Goal: Navigation & Orientation: Find specific page/section

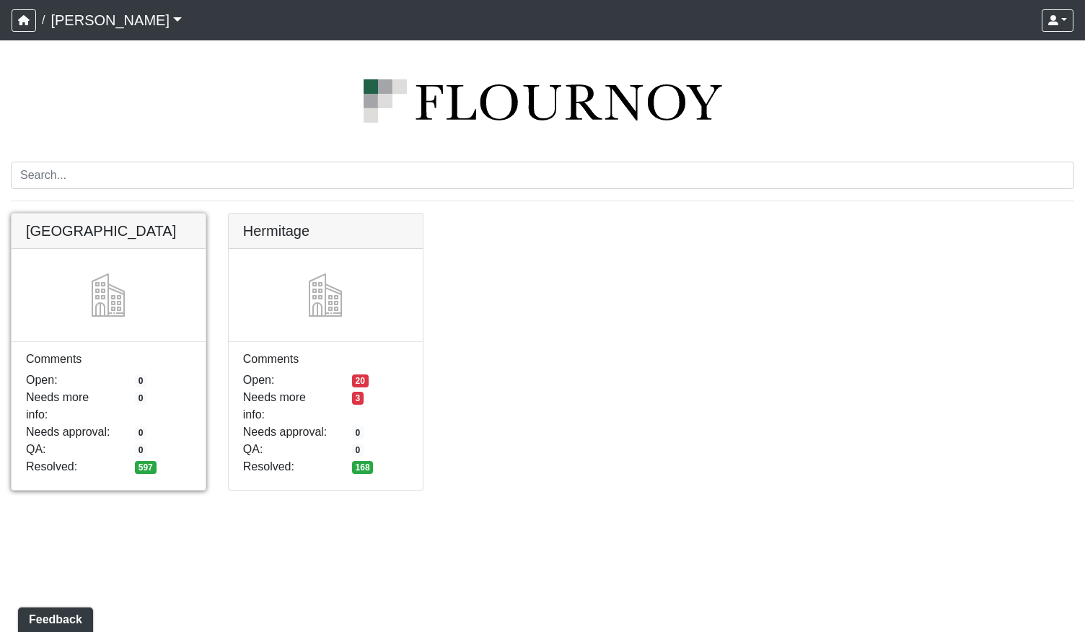
click at [147, 214] on link at bounding box center [109, 214] width 194 height 0
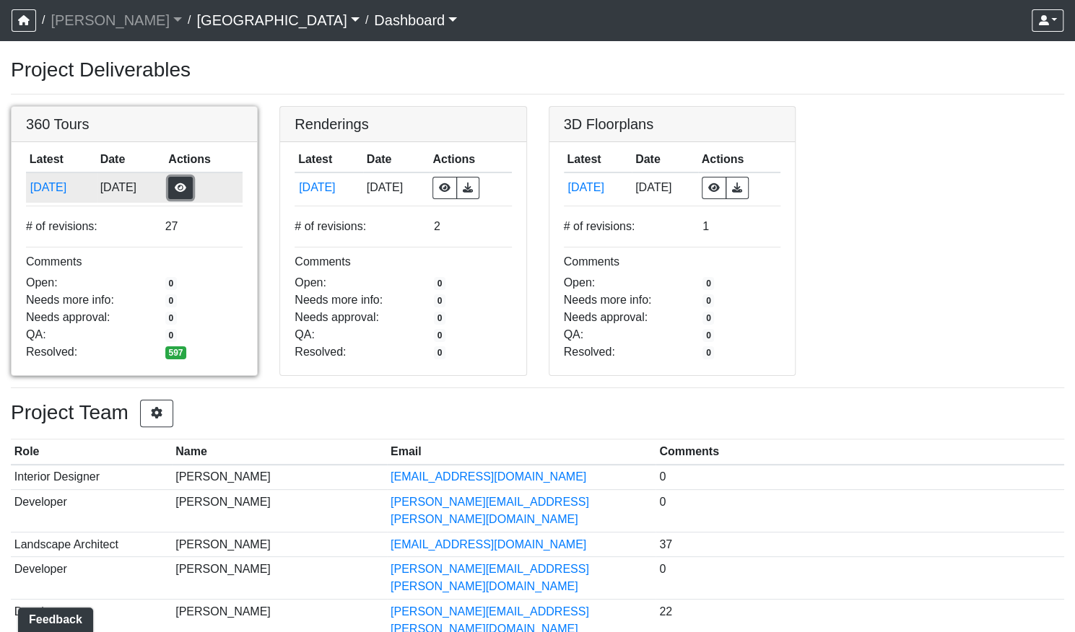
click at [192, 193] on button "button" at bounding box center [180, 188] width 25 height 22
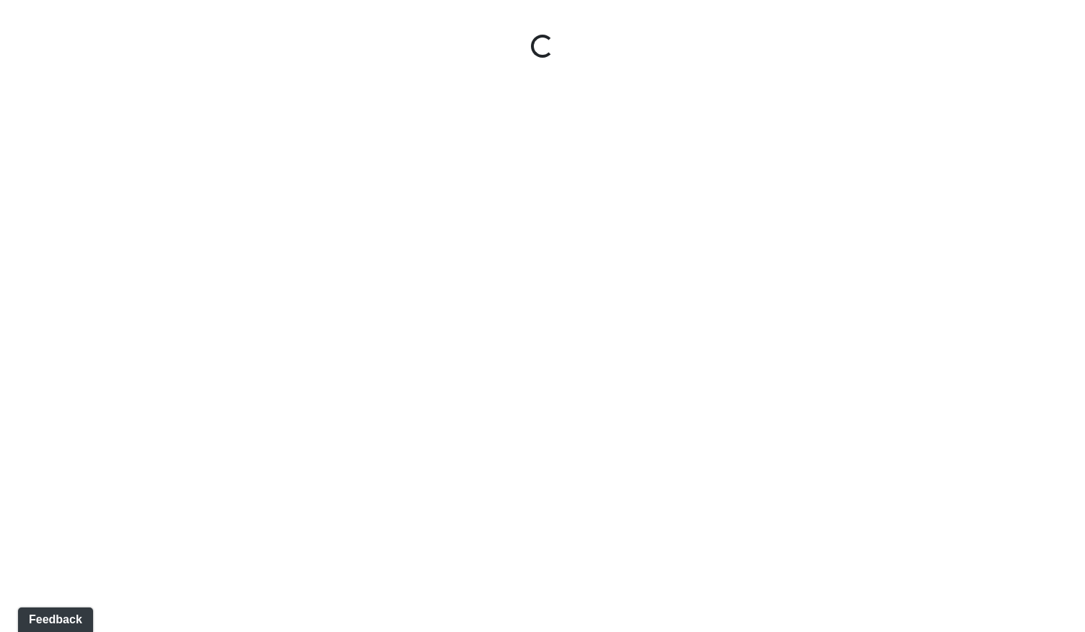
select select "gontoaMErPAtzSBVXh4ptW"
select select "h3ebyGk32eUmSzz99H473o"
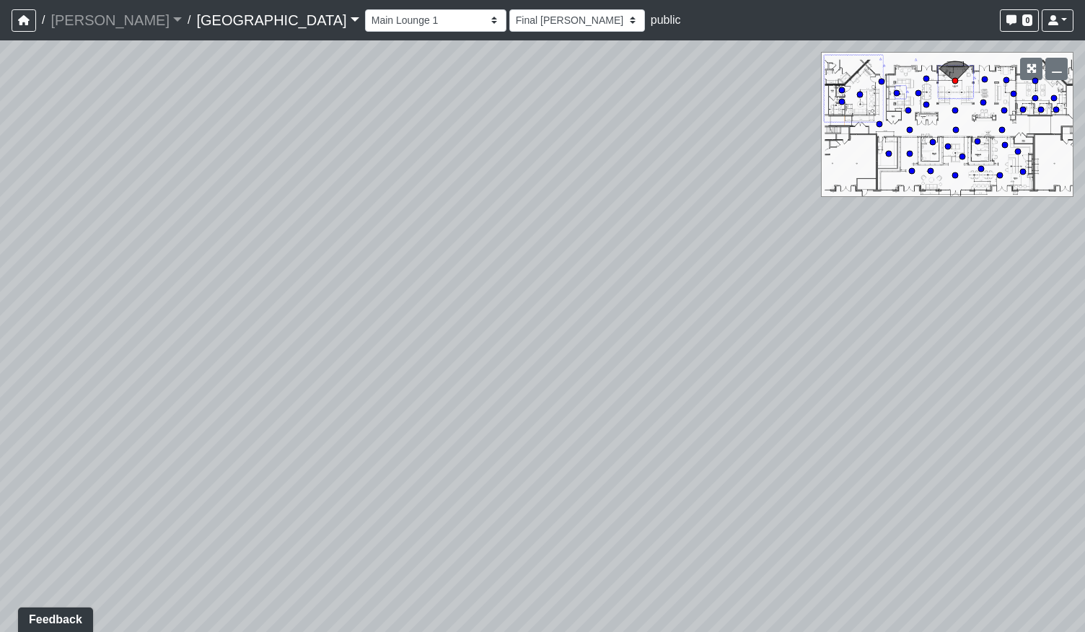
drag, startPoint x: 380, startPoint y: 427, endPoint x: 483, endPoint y: 393, distance: 108.2
click at [211, 415] on div "Loading... Pool Courtyard Entry 1 Loading... Main Lounge 2 Loading... Pool Cour…" at bounding box center [542, 336] width 1085 height 592
drag, startPoint x: 237, startPoint y: 405, endPoint x: 742, endPoint y: 357, distance: 507.4
click at [714, 359] on div "Loading... Pool Courtyard Entry 1 Loading... Main Lounge 2 Loading... Pool Cour…" at bounding box center [542, 336] width 1085 height 592
click at [435, 382] on div "Loading... Pool Courtyard Entry 1 Loading... Main Lounge 2 Loading... Pool Cour…" at bounding box center [542, 336] width 1085 height 592
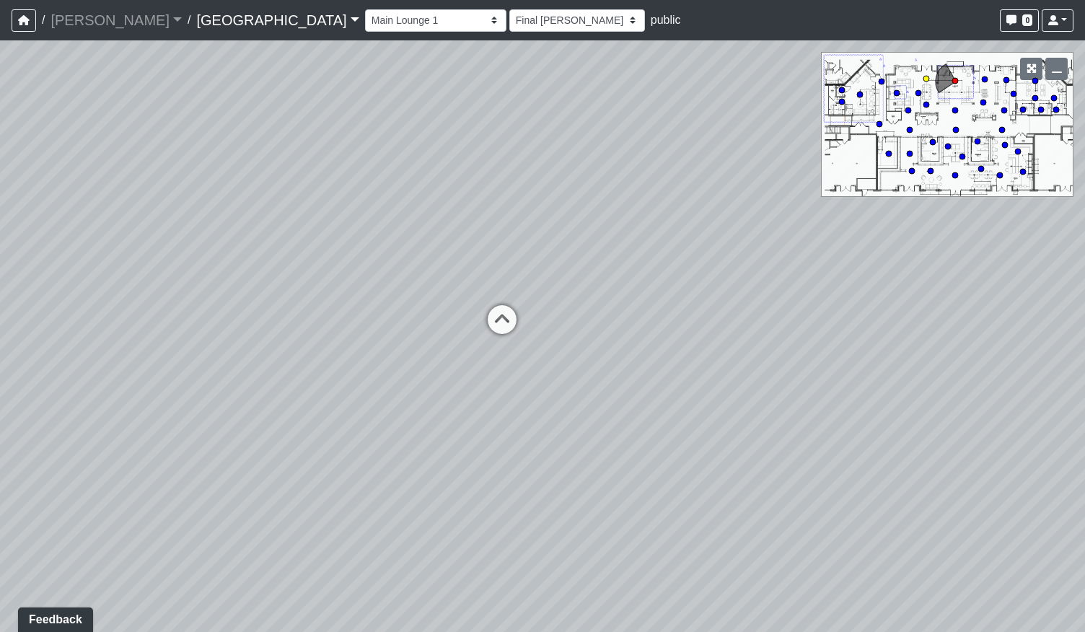
click at [505, 320] on icon at bounding box center [502, 326] width 43 height 43
select select "udEX2YWNPeTD5resjGsNFx"
select select "h3ebyGk32eUmSzz99H473o"
drag, startPoint x: 730, startPoint y: 320, endPoint x: 270, endPoint y: 379, distance: 464.1
click at [270, 379] on div "Loading... Pool Courtyard Entry 1 Loading... Main Lounge 2 Loading... Pool Cour…" at bounding box center [542, 336] width 1085 height 592
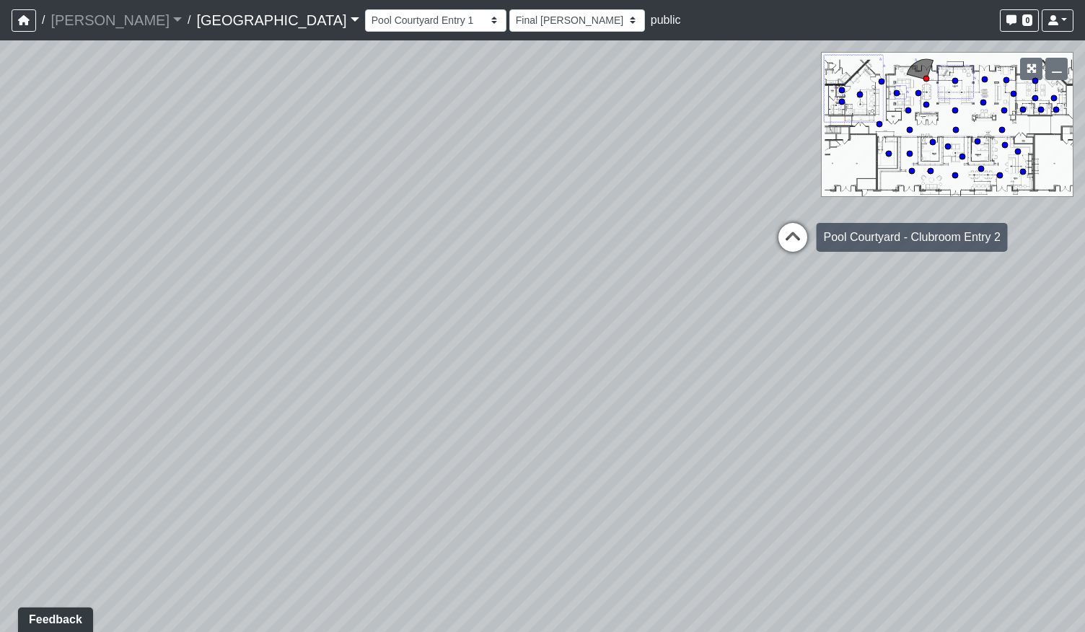
click at [794, 233] on icon at bounding box center [792, 244] width 43 height 43
select select "mVhNpWoqqtcJLUh4fT9MXm"
select select "h3ebyGk32eUmSzz99H473o"
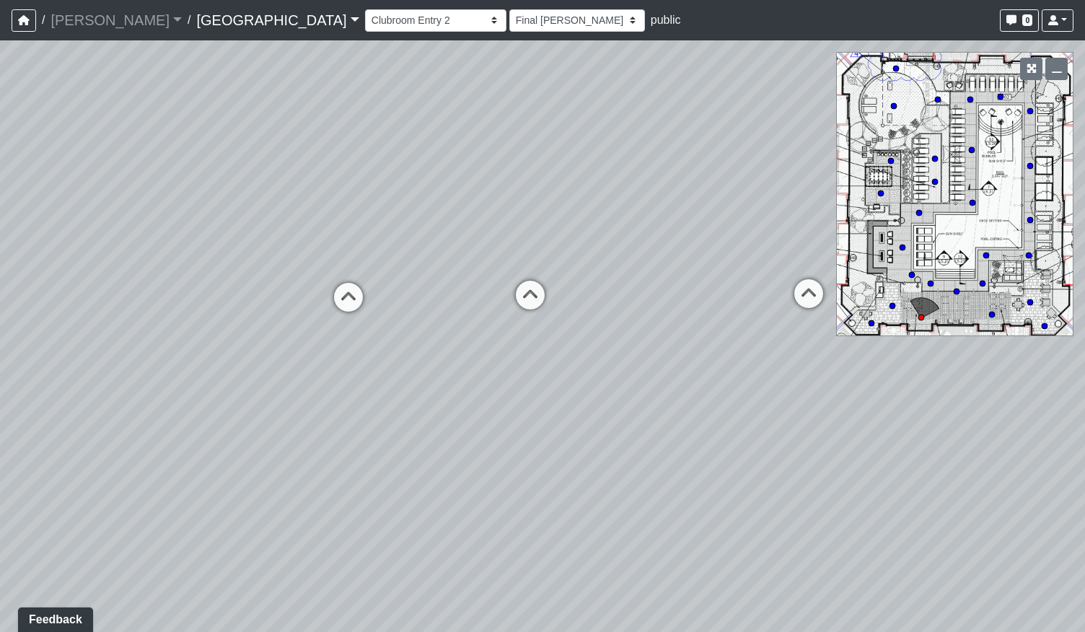
drag, startPoint x: 705, startPoint y: 371, endPoint x: 300, endPoint y: 398, distance: 405.7
click at [262, 418] on div "Loading... Pool Courtyard Entry 1 Loading... Main Lounge 2 Loading... Pool Cour…" at bounding box center [542, 336] width 1085 height 592
click at [792, 284] on icon at bounding box center [790, 302] width 43 height 43
select select "qPF58Gj19tdZKxXjctCZ5B"
select select "h3ebyGk32eUmSzz99H473o"
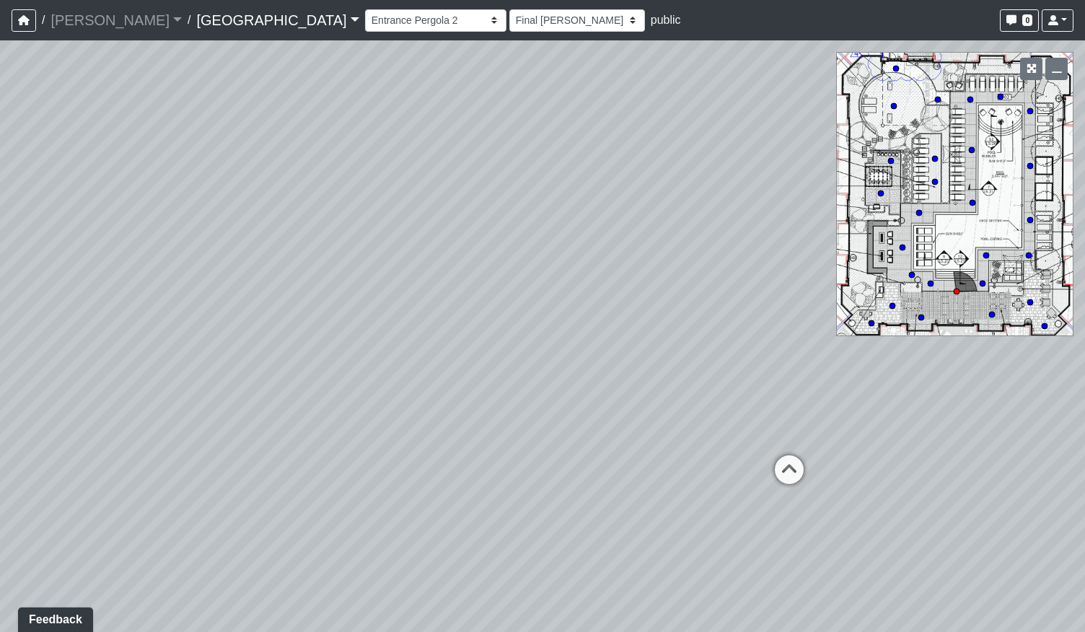
drag, startPoint x: 494, startPoint y: 396, endPoint x: 184, endPoint y: 382, distance: 309.9
click at [195, 382] on div "Loading... Pool Courtyard Entry 1 Loading... Main Lounge 2 Loading... Pool Cour…" at bounding box center [542, 336] width 1085 height 592
drag, startPoint x: 549, startPoint y: 324, endPoint x: 700, endPoint y: 336, distance: 151.3
click at [701, 336] on div "Loading... Pool Courtyard Entry 1 Loading... Main Lounge 2 Loading... Pool Cour…" at bounding box center [542, 336] width 1085 height 592
drag, startPoint x: 252, startPoint y: 258, endPoint x: 537, endPoint y: 269, distance: 285.3
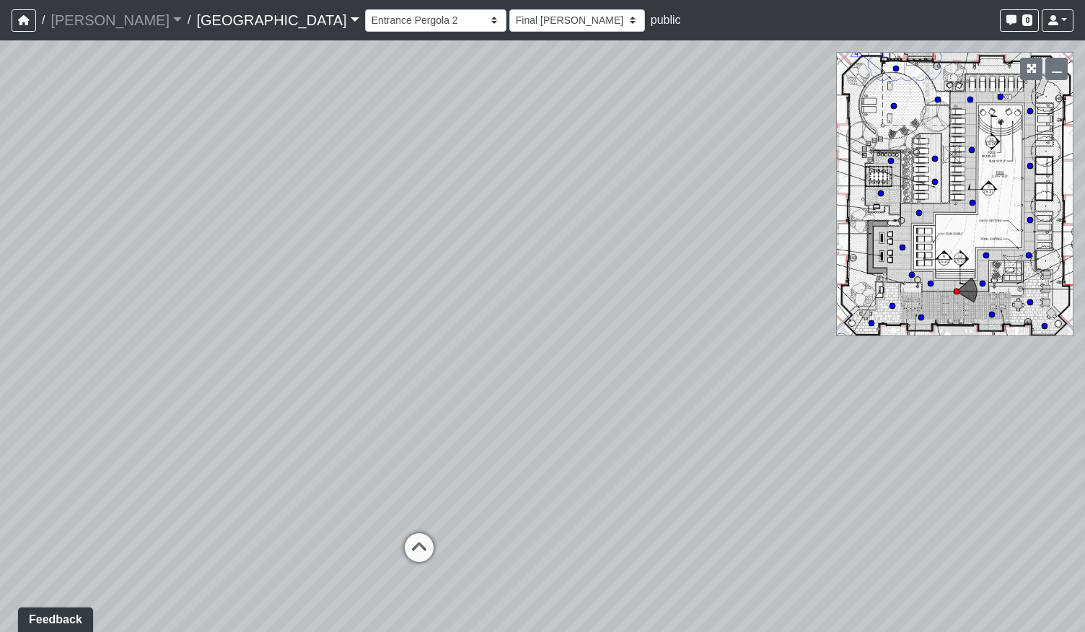
click at [538, 273] on div "Loading... Pool Courtyard Entry 1 Loading... Main Lounge 2 Loading... Pool Cour…" at bounding box center [542, 336] width 1085 height 592
drag, startPoint x: 338, startPoint y: 376, endPoint x: 323, endPoint y: 290, distance: 87.2
click at [323, 290] on div "Loading... Pool Courtyard Entry 1 Loading... Main Lounge 2 Loading... Pool Cour…" at bounding box center [542, 336] width 1085 height 592
drag, startPoint x: 279, startPoint y: 271, endPoint x: 495, endPoint y: 318, distance: 221.5
click at [495, 318] on div "Loading... Pool Courtyard Entry 1 Loading... Main Lounge 2 Loading... Pool Cour…" at bounding box center [542, 336] width 1085 height 592
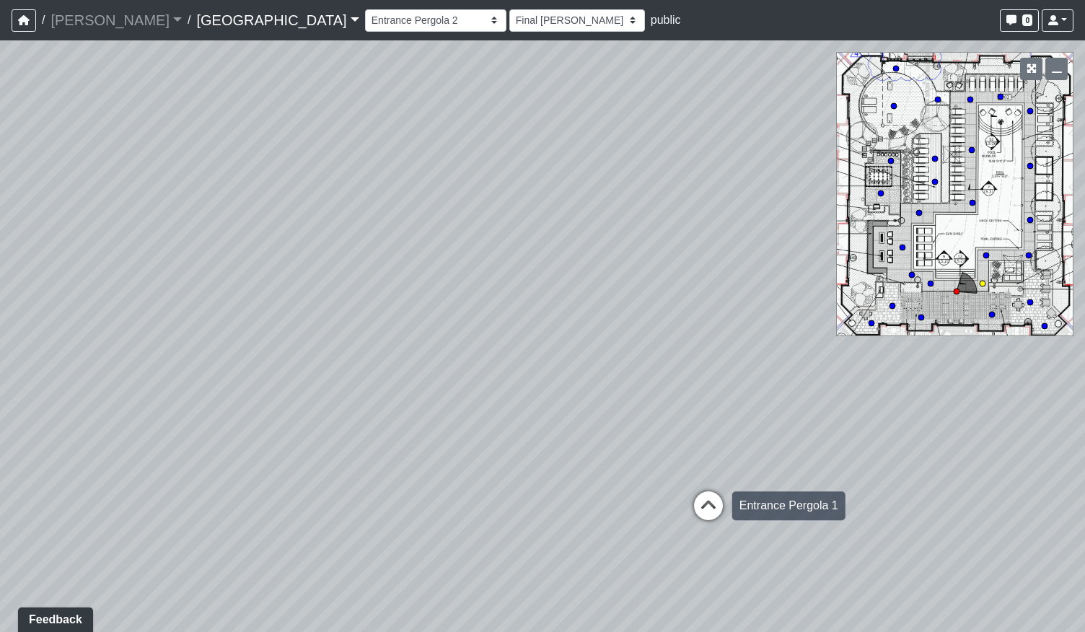
click at [704, 502] on icon at bounding box center [708, 512] width 43 height 43
select select "ogt1AyrjNtVa1H4PfKvCPh"
select select "h3ebyGk32eUmSzz99H473o"
drag, startPoint x: 561, startPoint y: 441, endPoint x: 593, endPoint y: 481, distance: 50.8
click at [706, 516] on div "Loading... Pool Courtyard Entry 1 Loading... Main Lounge 2 Loading... Pool Cour…" at bounding box center [542, 336] width 1085 height 592
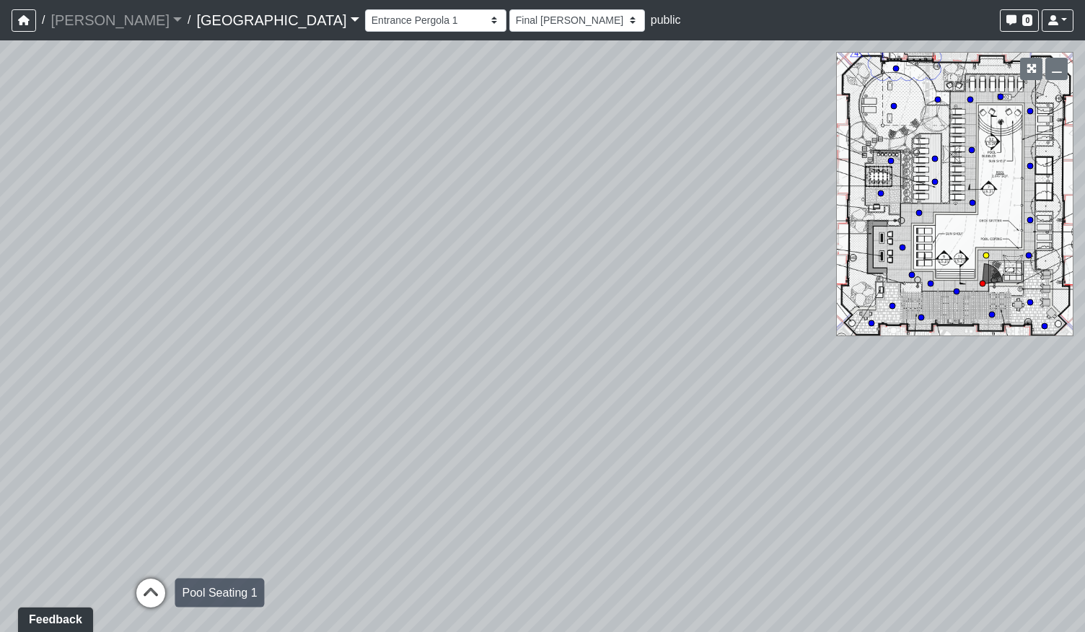
click at [152, 595] on icon at bounding box center [150, 600] width 43 height 43
select select "pqMrpT7AeTgQuGYvvdurR9"
select select "h3ebyGk32eUmSzz99H473o"
drag, startPoint x: 772, startPoint y: 444, endPoint x: 262, endPoint y: 424, distance: 510.6
click at [263, 424] on div "Loading... Pool Courtyard Entry 1 Loading... Main Lounge 2 Loading... Pool Cour…" at bounding box center [542, 336] width 1085 height 592
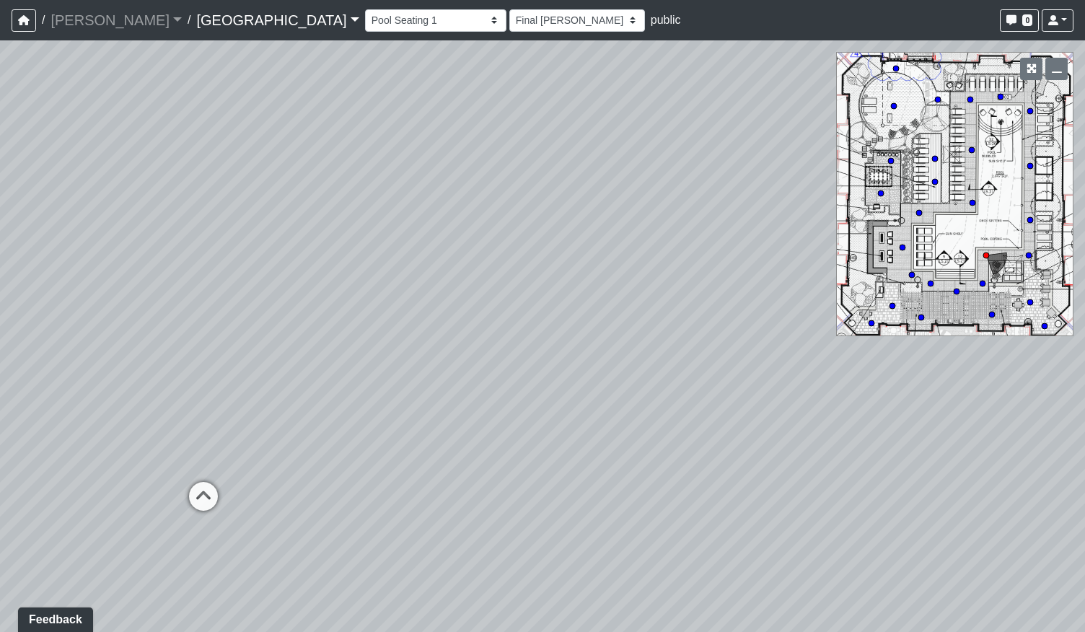
drag, startPoint x: 720, startPoint y: 375, endPoint x: 344, endPoint y: 360, distance: 376.3
click at [344, 360] on div "Loading... Pool Courtyard Entry 1 Loading... Main Lounge 2 Loading... Pool Cour…" at bounding box center [542, 336] width 1085 height 592
drag, startPoint x: 484, startPoint y: 230, endPoint x: 440, endPoint y: 213, distance: 47.3
click at [440, 213] on div "Loading... Pool Courtyard Entry 1 Loading... Main Lounge 2 Loading... Pool Cour…" at bounding box center [542, 336] width 1085 height 592
drag, startPoint x: 548, startPoint y: 318, endPoint x: 631, endPoint y: 385, distance: 106.7
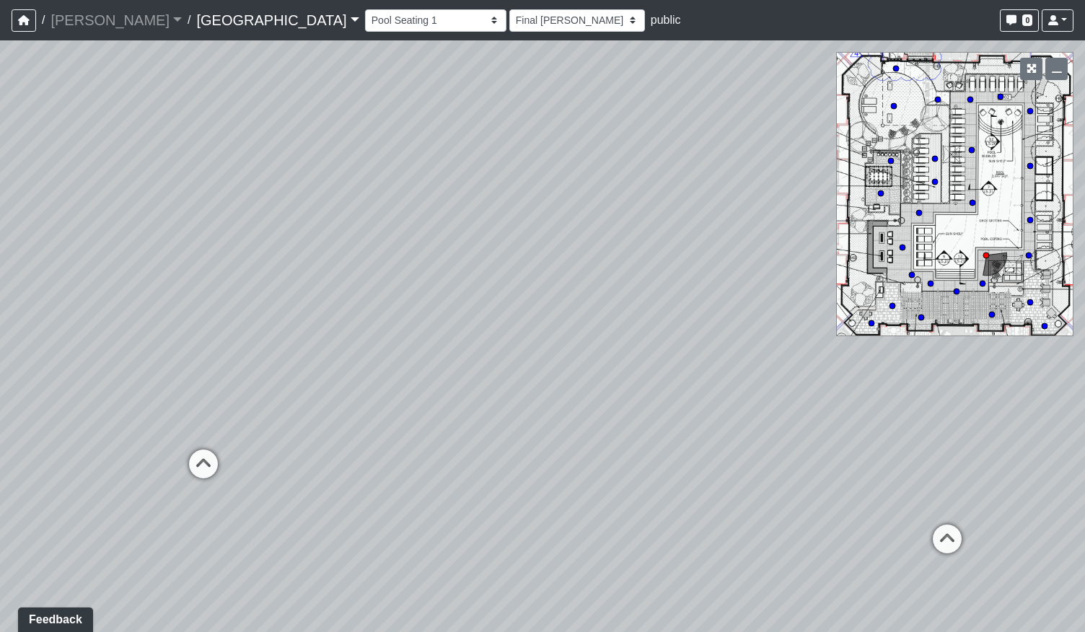
click at [631, 385] on div "Loading... Pool Courtyard Entry 1 Loading... Main Lounge 2 Loading... Pool Cour…" at bounding box center [542, 336] width 1085 height 592
drag, startPoint x: 507, startPoint y: 349, endPoint x: 489, endPoint y: 325, distance: 29.4
click at [489, 325] on div "Loading... Pool Courtyard Entry 1 Loading... Main Lounge 2 Loading... Pool Cour…" at bounding box center [542, 336] width 1085 height 592
drag, startPoint x: 372, startPoint y: 215, endPoint x: 396, endPoint y: 216, distance: 24.5
click at [396, 216] on div "Loading... Pool Courtyard Entry 1 Loading... Main Lounge 2 Loading... Pool Cour…" at bounding box center [542, 336] width 1085 height 592
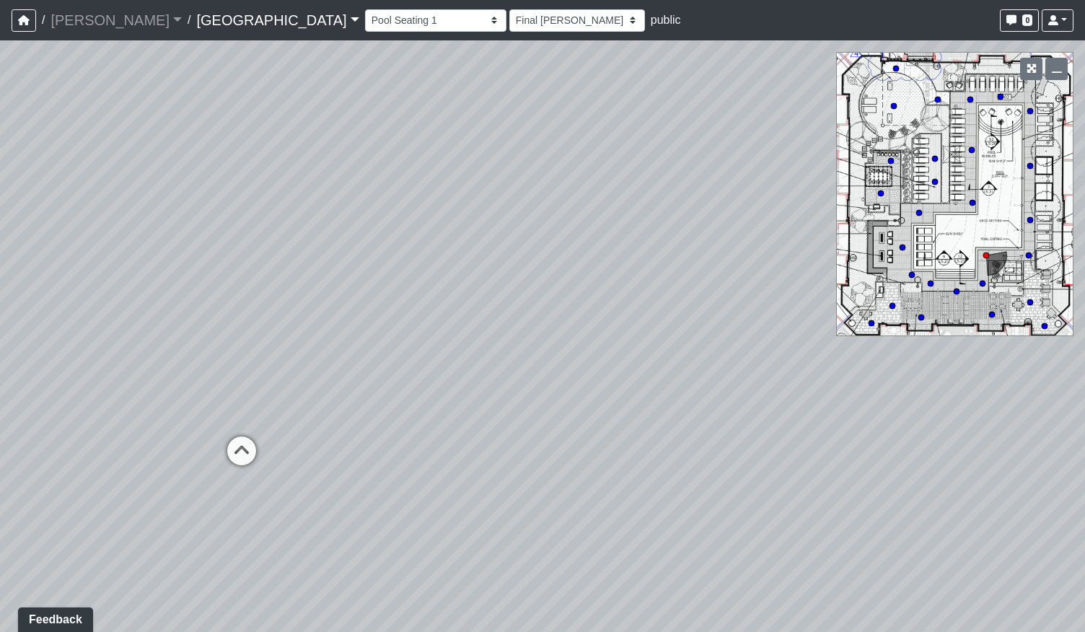
drag, startPoint x: 401, startPoint y: 217, endPoint x: 472, endPoint y: 218, distance: 71.5
click at [472, 218] on div "Loading... Pool Courtyard Entry 1 Loading... Main Lounge 2 Loading... Pool Cour…" at bounding box center [542, 336] width 1085 height 592
drag, startPoint x: 543, startPoint y: 271, endPoint x: 458, endPoint y: 242, distance: 89.9
click at [460, 245] on div "Loading... Pool Courtyard Entry 1 Loading... Main Lounge 2 Loading... Pool Cour…" at bounding box center [542, 336] width 1085 height 592
drag, startPoint x: 543, startPoint y: 337, endPoint x: 741, endPoint y: 454, distance: 230.3
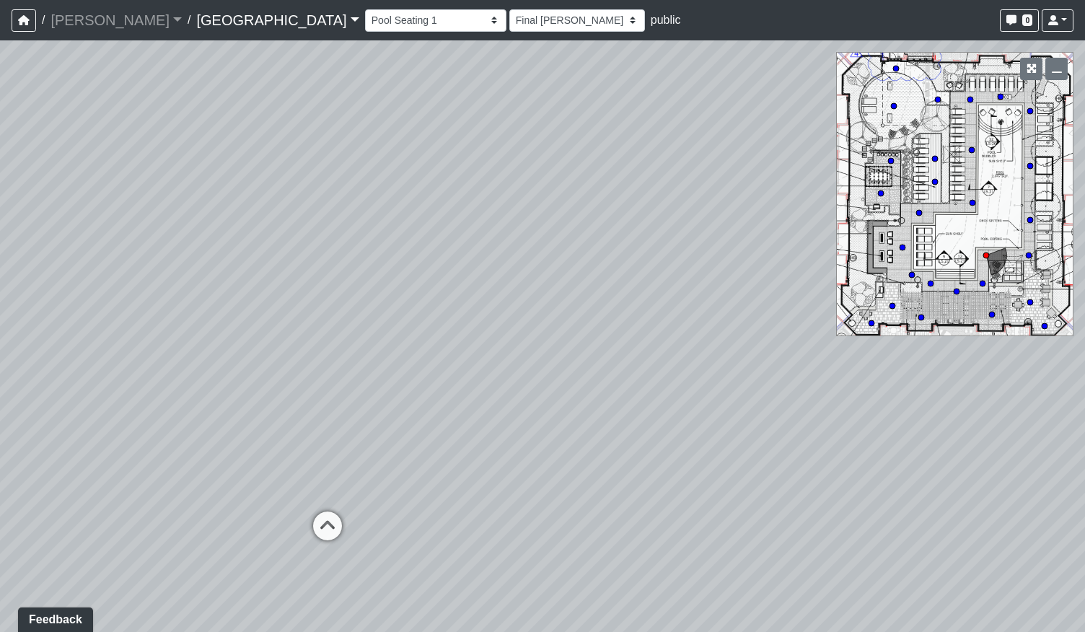
click at [739, 454] on div "Loading... Pool Courtyard Entry 1 Loading... Main Lounge 2 Loading... Pool Cour…" at bounding box center [542, 336] width 1085 height 592
drag, startPoint x: 310, startPoint y: 438, endPoint x: 692, endPoint y: 313, distance: 401.7
click at [682, 312] on div "Loading... Pool Courtyard Entry 1 Loading... Main Lounge 2 Loading... Pool Cour…" at bounding box center [542, 336] width 1085 height 592
drag, startPoint x: 535, startPoint y: 299, endPoint x: 364, endPoint y: 341, distance: 176.1
click at [595, 297] on div "Loading... Pool Courtyard Entry 1 Loading... Main Lounge 2 Loading... Pool Cour…" at bounding box center [542, 336] width 1085 height 592
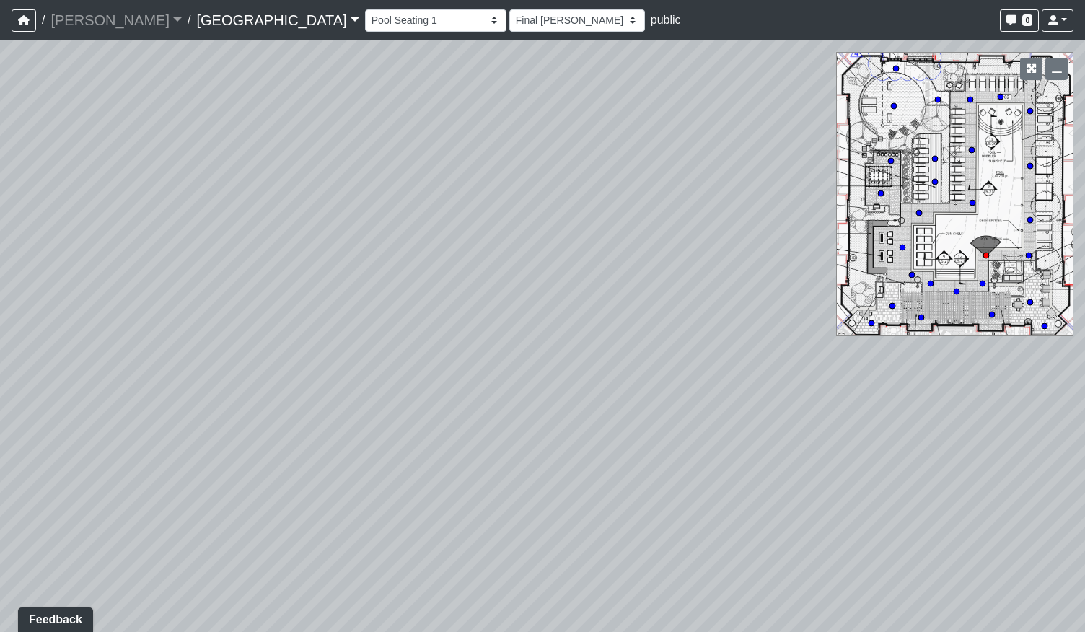
drag, startPoint x: 267, startPoint y: 341, endPoint x: 668, endPoint y: 360, distance: 401.7
click at [666, 360] on div "Loading... Pool Courtyard Entry 1 Loading... Main Lounge 2 Loading... Pool Cour…" at bounding box center [542, 336] width 1085 height 592
drag, startPoint x: 544, startPoint y: 373, endPoint x: 390, endPoint y: 386, distance: 155.0
click at [388, 390] on div "Loading... Pool Courtyard Entry 1 Loading... Main Lounge 2 Loading... Pool Cour…" at bounding box center [542, 336] width 1085 height 592
click at [973, 149] on circle at bounding box center [972, 150] width 6 height 6
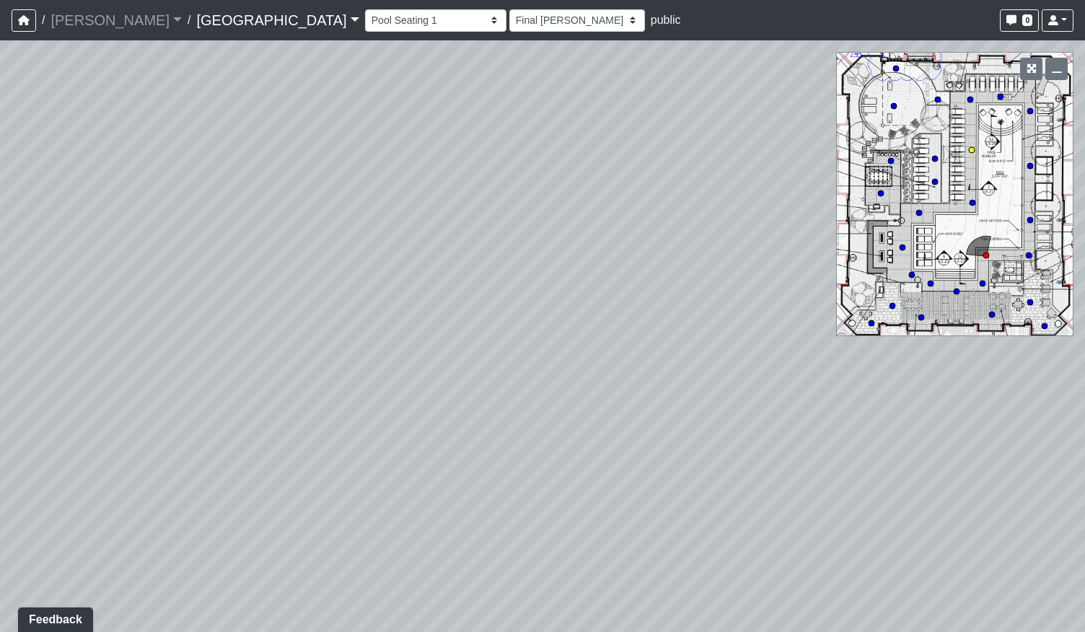
select select "rfT8oXyc8mMXL2JMPGf6C2"
select select "h3ebyGk32eUmSzz99H473o"
drag, startPoint x: 768, startPoint y: 357, endPoint x: 379, endPoint y: 370, distance: 389.2
click at [379, 370] on div "Loading... Pool Courtyard Entry 1 Loading... Main Lounge 2 Loading... Pool Cour…" at bounding box center [542, 336] width 1085 height 592
drag, startPoint x: 489, startPoint y: 375, endPoint x: 437, endPoint y: 367, distance: 52.0
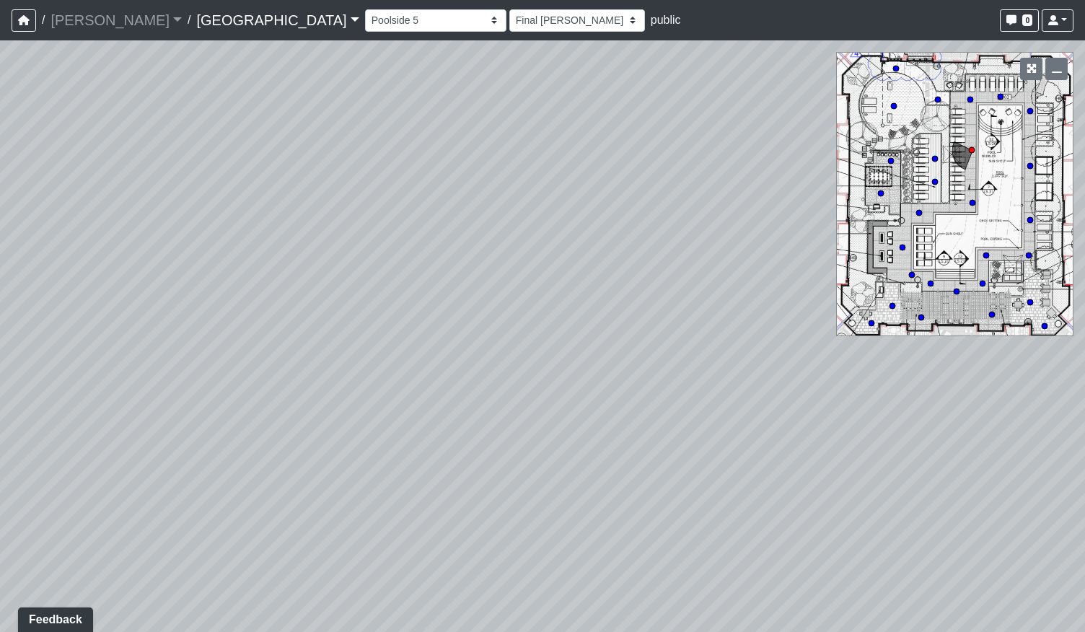
click at [437, 367] on div "Loading... Pool Courtyard Entry 1 Loading... Main Lounge 2 Loading... Pool Cour…" at bounding box center [542, 336] width 1085 height 592
drag, startPoint x: 655, startPoint y: 353, endPoint x: 498, endPoint y: 367, distance: 158.0
click at [498, 367] on div "Loading... Pool Courtyard Entry 1 Loading... Main Lounge 2 Loading... Pool Cour…" at bounding box center [542, 336] width 1085 height 592
drag, startPoint x: 566, startPoint y: 393, endPoint x: 439, endPoint y: 357, distance: 132.2
click at [439, 357] on div "Loading... Pool Courtyard Entry 1 Loading... Main Lounge 2 Loading... Pool Cour…" at bounding box center [542, 336] width 1085 height 592
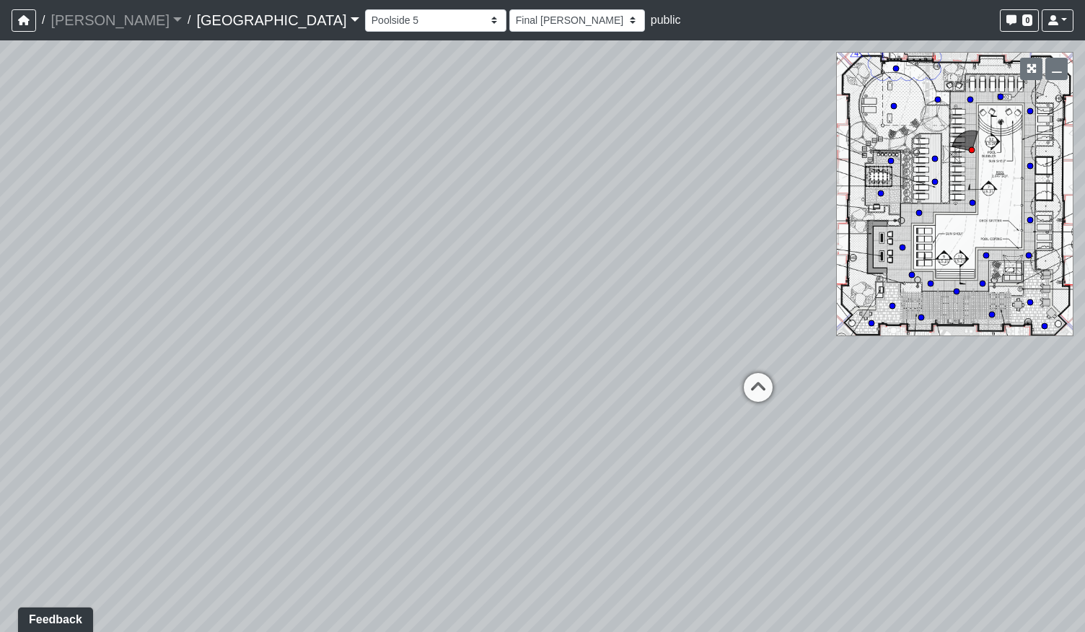
drag, startPoint x: 689, startPoint y: 388, endPoint x: 508, endPoint y: 397, distance: 181.4
click at [206, 406] on div "Loading... Pool Courtyard Entry 1 Loading... Main Lounge 2 Loading... Pool Cour…" at bounding box center [542, 336] width 1085 height 592
drag, startPoint x: 803, startPoint y: 383, endPoint x: 494, endPoint y: 385, distance: 309.6
click at [336, 387] on div "Loading... Pool Courtyard Entry 1 Loading... Main Lounge 2 Loading... Pool Cour…" at bounding box center [542, 336] width 1085 height 592
drag, startPoint x: 697, startPoint y: 380, endPoint x: 756, endPoint y: 385, distance: 59.4
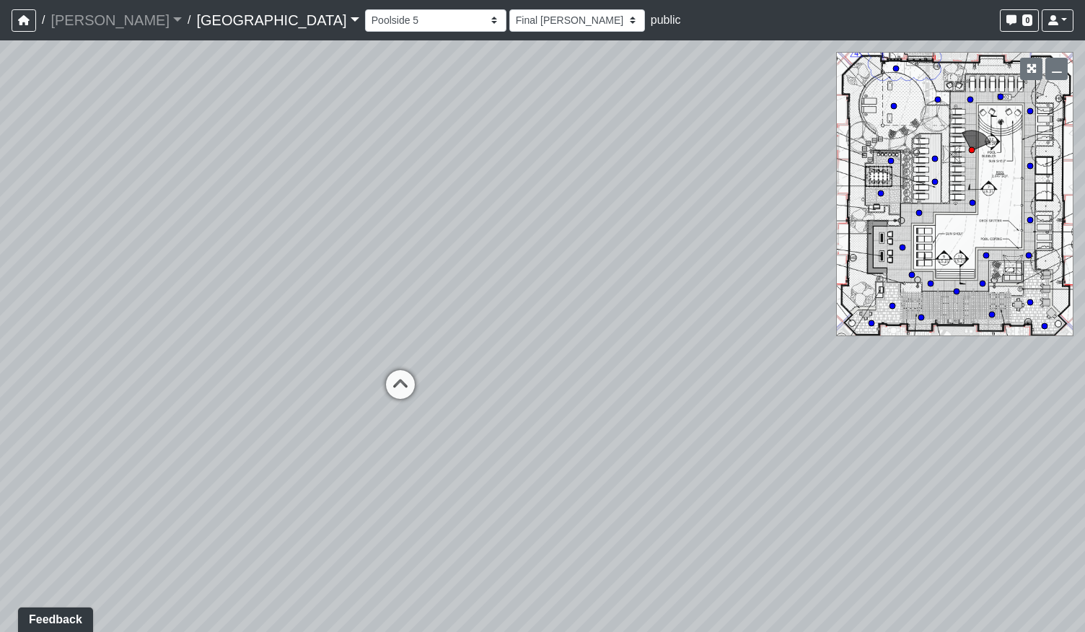
click at [790, 386] on div "Loading... Pool Courtyard Entry 1 Loading... Main Lounge 2 Loading... Pool Cour…" at bounding box center [542, 336] width 1085 height 592
click at [441, 396] on icon at bounding box center [434, 390] width 43 height 43
select select "o9XpDjzQN4b3nso91ttAXF"
select select "h3ebyGk32eUmSzz99H473o"
drag, startPoint x: 674, startPoint y: 339, endPoint x: 331, endPoint y: 372, distance: 344.3
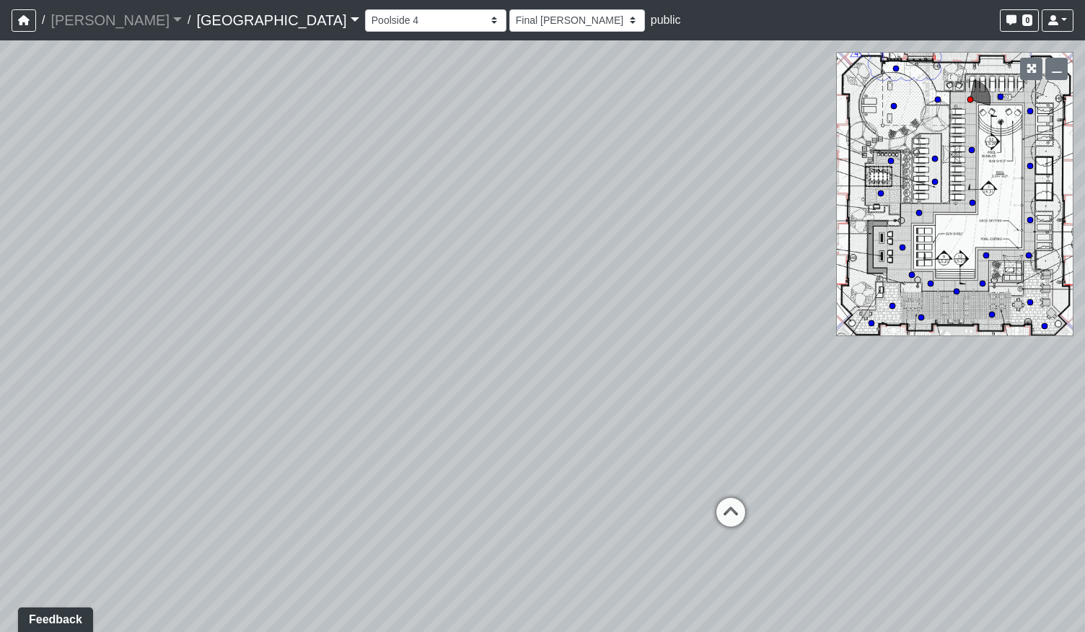
click at [326, 374] on div "Loading... Pool Courtyard Entry 1 Loading... Main Lounge 2 Loading... Pool Cour…" at bounding box center [542, 336] width 1085 height 592
drag, startPoint x: 699, startPoint y: 429, endPoint x: 355, endPoint y: 426, distance: 343.5
click at [319, 436] on div "Loading... Pool Courtyard Entry 1 Loading... Main Lounge 2 Loading... Pool Cour…" at bounding box center [542, 336] width 1085 height 592
drag, startPoint x: 792, startPoint y: 405, endPoint x: 443, endPoint y: 391, distance: 349.6
click at [239, 394] on div "Loading... Pool Courtyard Entry 1 Loading... Main Lounge 2 Loading... Pool Cour…" at bounding box center [542, 336] width 1085 height 592
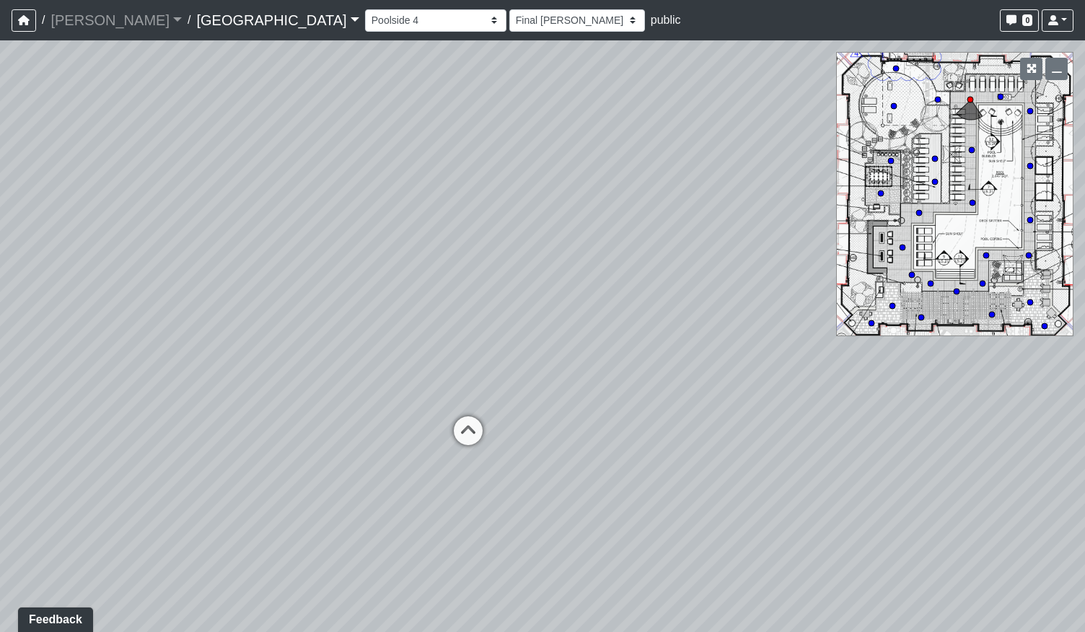
drag, startPoint x: 475, startPoint y: 386, endPoint x: 459, endPoint y: 382, distance: 16.3
click at [353, 388] on div "Loading... Pool Courtyard Entry 1 Loading... Main Lounge 2 Loading... Pool Cour…" at bounding box center [542, 336] width 1085 height 592
drag, startPoint x: 548, startPoint y: 376, endPoint x: 230, endPoint y: 385, distance: 318.4
click at [217, 388] on div "Loading... Pool Courtyard Entry 1 Loading... Main Lounge 2 Loading... Pool Cour…" at bounding box center [542, 336] width 1085 height 592
drag, startPoint x: 283, startPoint y: 366, endPoint x: 749, endPoint y: 380, distance: 466.4
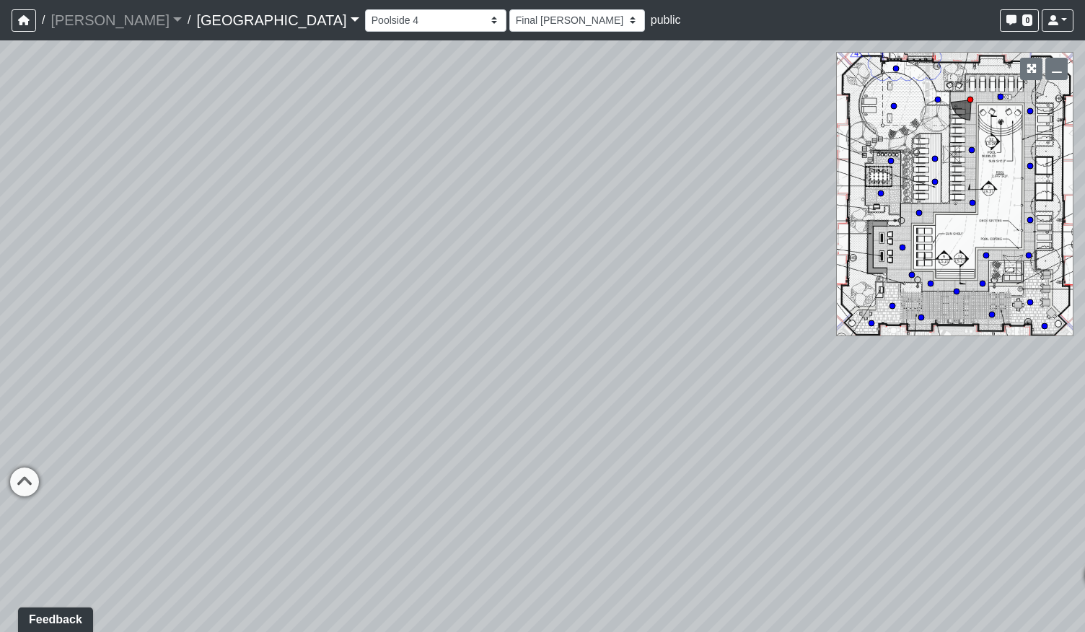
click at [749, 380] on div "Loading... Pool Courtyard Entry 1 Loading... Main Lounge 2 Loading... Pool Cour…" at bounding box center [542, 336] width 1085 height 592
drag, startPoint x: 315, startPoint y: 387, endPoint x: 699, endPoint y: 380, distance: 384.0
click at [699, 380] on div "Loading... Pool Courtyard Entry 1 Loading... Main Lounge 2 Loading... Pool Cour…" at bounding box center [542, 336] width 1085 height 592
drag, startPoint x: 726, startPoint y: 401, endPoint x: 315, endPoint y: 423, distance: 412.0
click at [303, 424] on div "Loading... Pool Courtyard Entry 1 Loading... Main Lounge 2 Loading... Pool Cour…" at bounding box center [542, 336] width 1085 height 592
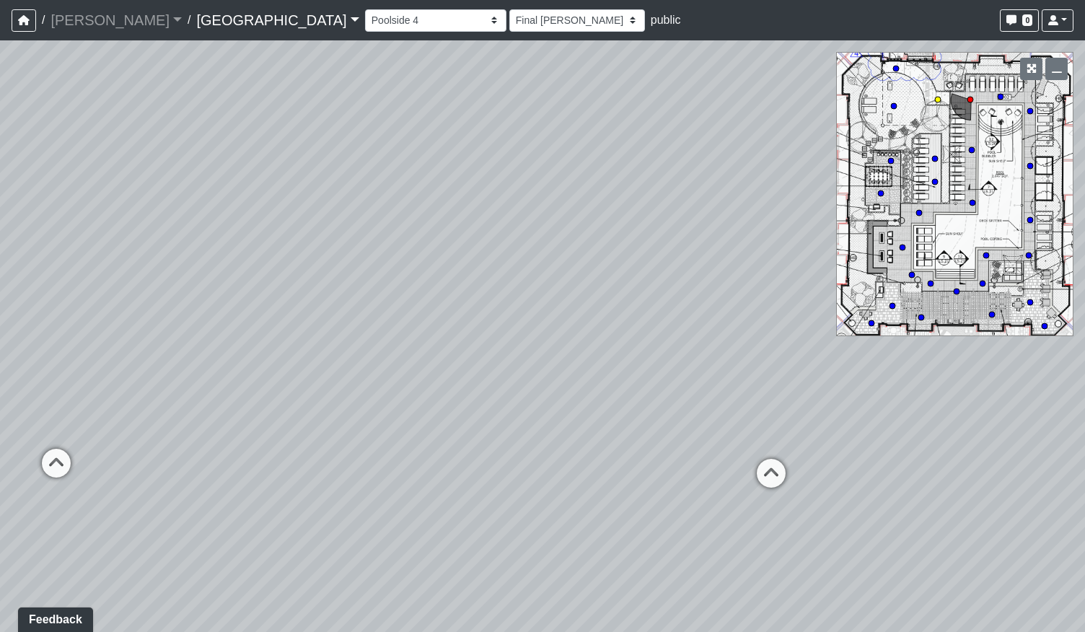
click at [770, 471] on icon at bounding box center [771, 480] width 43 height 43
select select "ts1weBV6nSNRudKdgJX1Ed"
select select "h3ebyGk32eUmSzz99H473o"
drag, startPoint x: 816, startPoint y: 514, endPoint x: 191, endPoint y: 491, distance: 624.7
click at [196, 507] on div "Loading... Pool Courtyard Entry 1 Loading... Main Lounge 2 Loading... Pool Cour…" at bounding box center [542, 336] width 1085 height 592
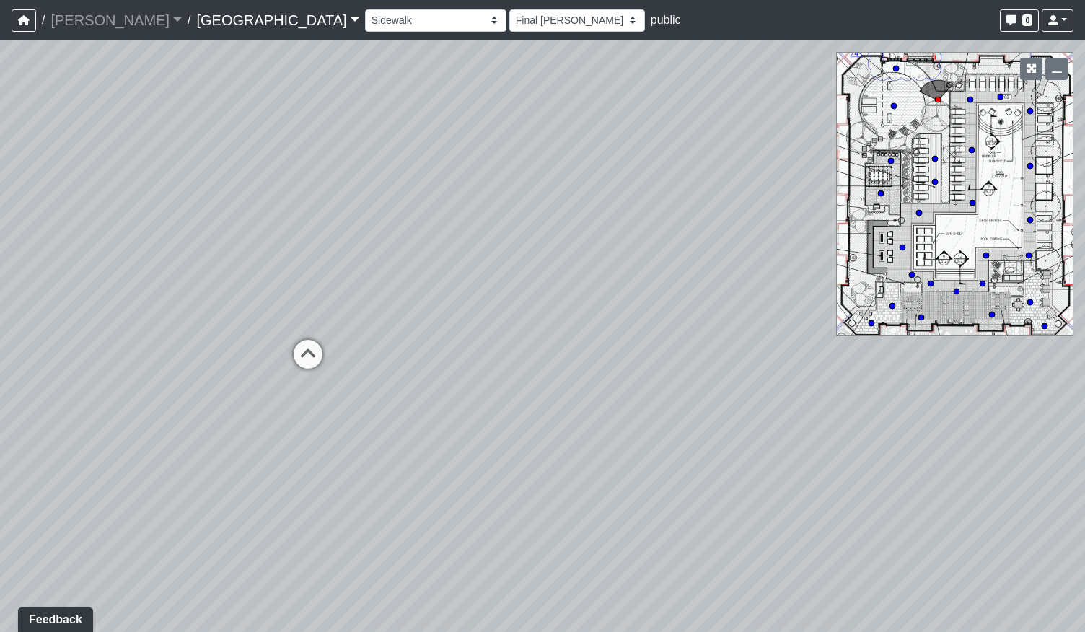
drag, startPoint x: 383, startPoint y: 431, endPoint x: 621, endPoint y: 432, distance: 237.4
click at [621, 432] on div "Loading... Pool Courtyard Entry 1 Loading... Main Lounge 2 Loading... Pool Cour…" at bounding box center [542, 336] width 1085 height 592
click at [390, 357] on icon at bounding box center [395, 359] width 43 height 43
select select "bp6eZf2t8AY9XxgWzxsDS7"
select select "h3ebyGk32eUmSzz99H473o"
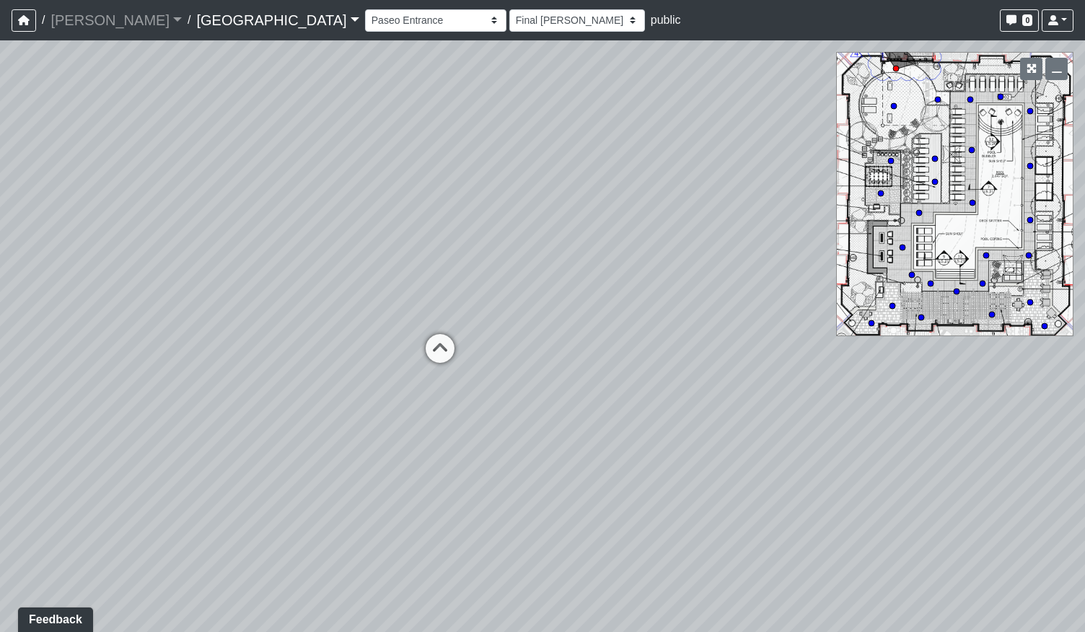
drag, startPoint x: 655, startPoint y: 403, endPoint x: 345, endPoint y: 419, distance: 310.7
click at [305, 417] on div "Loading... Pool Courtyard Entry 1 Loading... Main Lounge 2 Loading... Pool Cour…" at bounding box center [542, 336] width 1085 height 592
click at [445, 353] on icon at bounding box center [440, 355] width 43 height 43
select select "sEwiTxnSdALfGjNGTJr68G"
select select "h3ebyGk32eUmSzz99H473o"
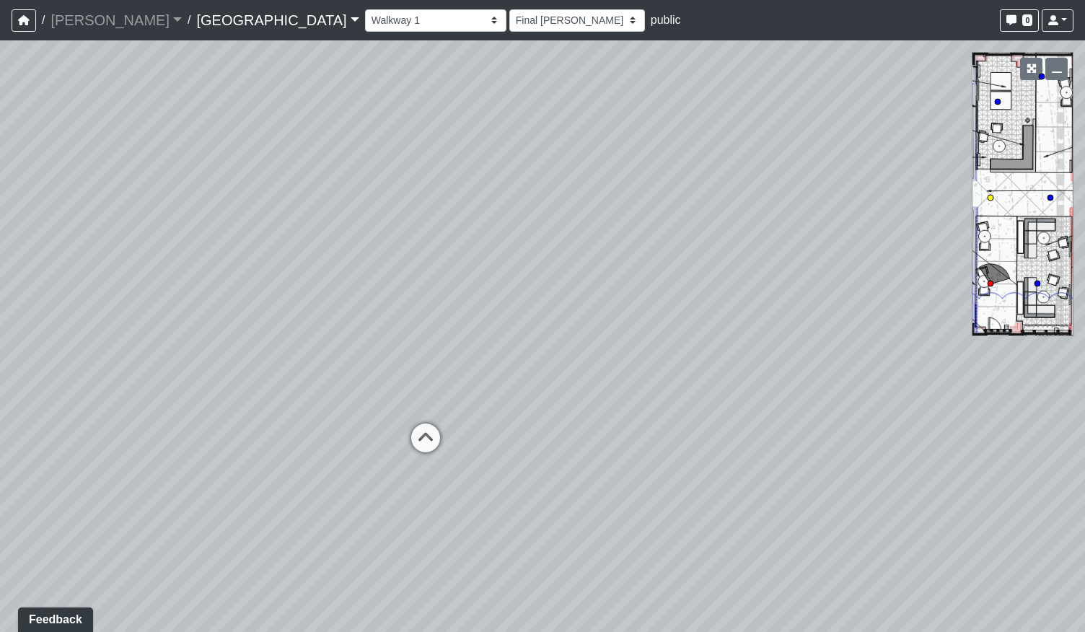
click at [433, 446] on icon at bounding box center [425, 445] width 43 height 43
select select "qCH7GBaZ2LsR8MqAxWUC8e"
select select "h3ebyGk32eUmSzz99H473o"
drag, startPoint x: 892, startPoint y: 458, endPoint x: 443, endPoint y: 462, distance: 448.9
click at [443, 462] on div "Loading... Pool Courtyard Entry 1 Loading... Main Lounge 2 Loading... Pool Cour…" at bounding box center [542, 336] width 1085 height 592
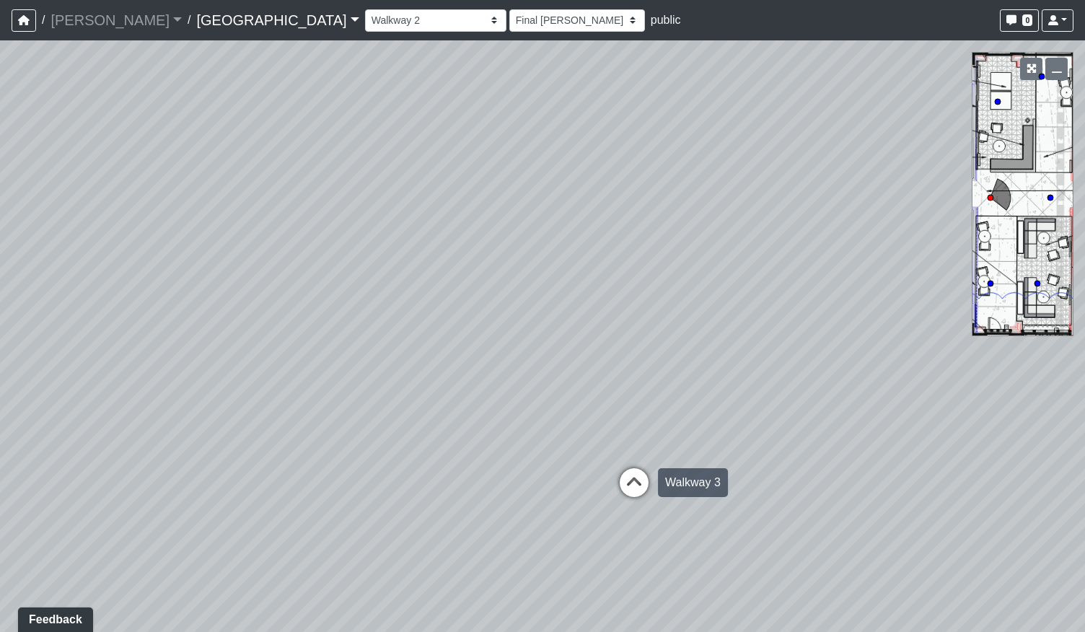
click at [655, 484] on div "Loading... Pool Courtyard Entry 1 Loading... Main Lounge 2 Loading... Pool Cour…" at bounding box center [542, 336] width 1085 height 592
click at [634, 487] on icon at bounding box center [634, 489] width 43 height 43
select select "fouQaAmTNYQfM5euUrkyLi"
select select "h3ebyGk32eUmSzz99H473o"
drag, startPoint x: 411, startPoint y: 469, endPoint x: 829, endPoint y: 449, distance: 419.1
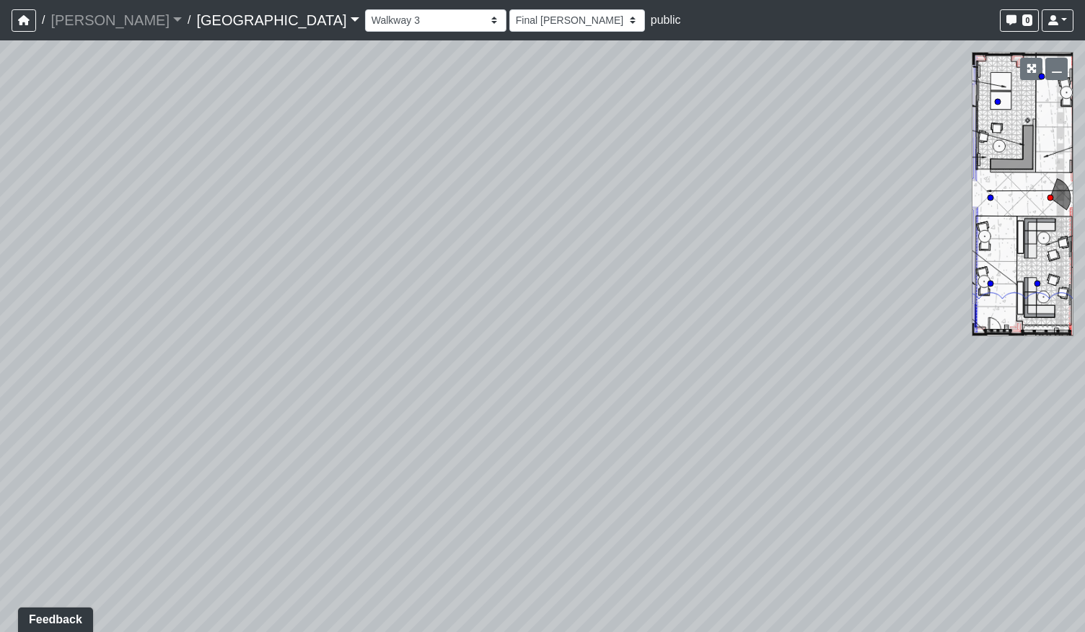
click at [816, 452] on div "Loading... Pool Courtyard Entry 1 Loading... Main Lounge 2 Loading... Pool Cour…" at bounding box center [542, 336] width 1085 height 592
click at [550, 356] on icon at bounding box center [544, 360] width 43 height 43
select select "5twcqx3V9eezx34MYuTuHT"
select select "h3ebyGk32eUmSzz99H473o"
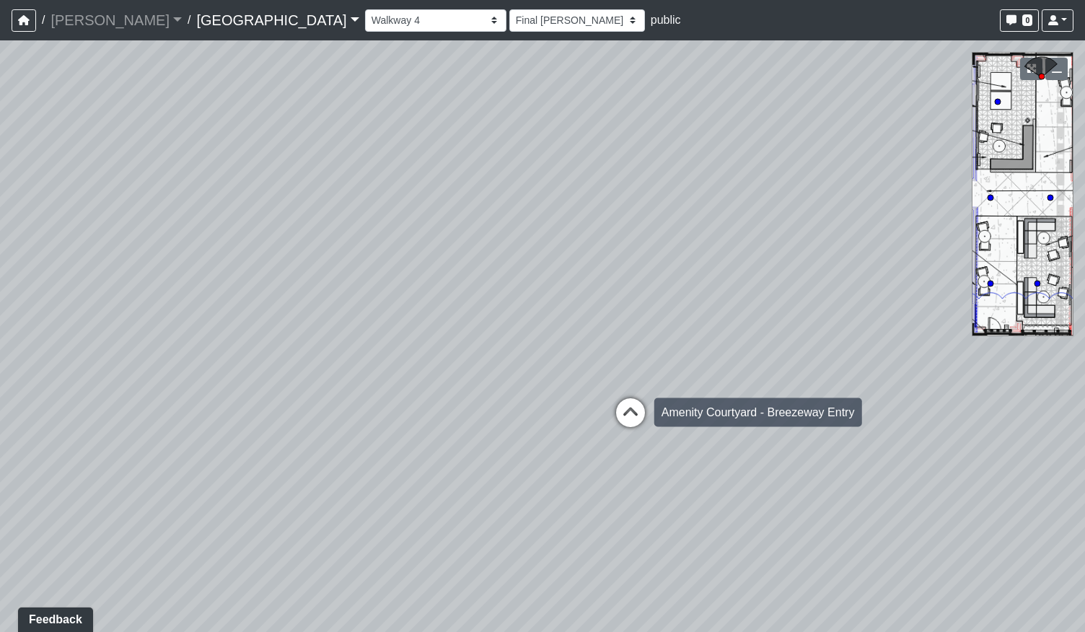
click at [638, 413] on icon at bounding box center [630, 419] width 43 height 43
select select "bV6mw7sk2yau5djgeHJiat"
select select "h3ebyGk32eUmSzz99H473o"
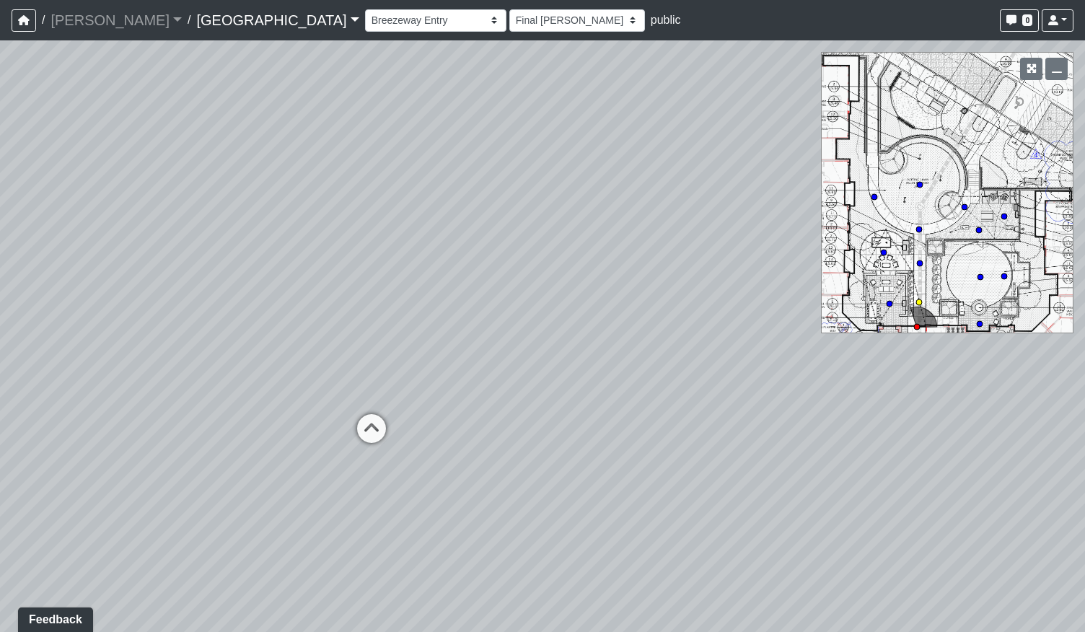
drag, startPoint x: 726, startPoint y: 404, endPoint x: 354, endPoint y: 409, distance: 371.7
click at [354, 409] on div "Loading... Pool Courtyard Entry 1 Loading... Main Lounge 2 Loading... Pool Cour…" at bounding box center [542, 336] width 1085 height 592
click at [354, 428] on icon at bounding box center [360, 440] width 43 height 43
select select "2g74JqUAVunN4W4RDEJZSB"
select select "h3ebyGk32eUmSzz99H473o"
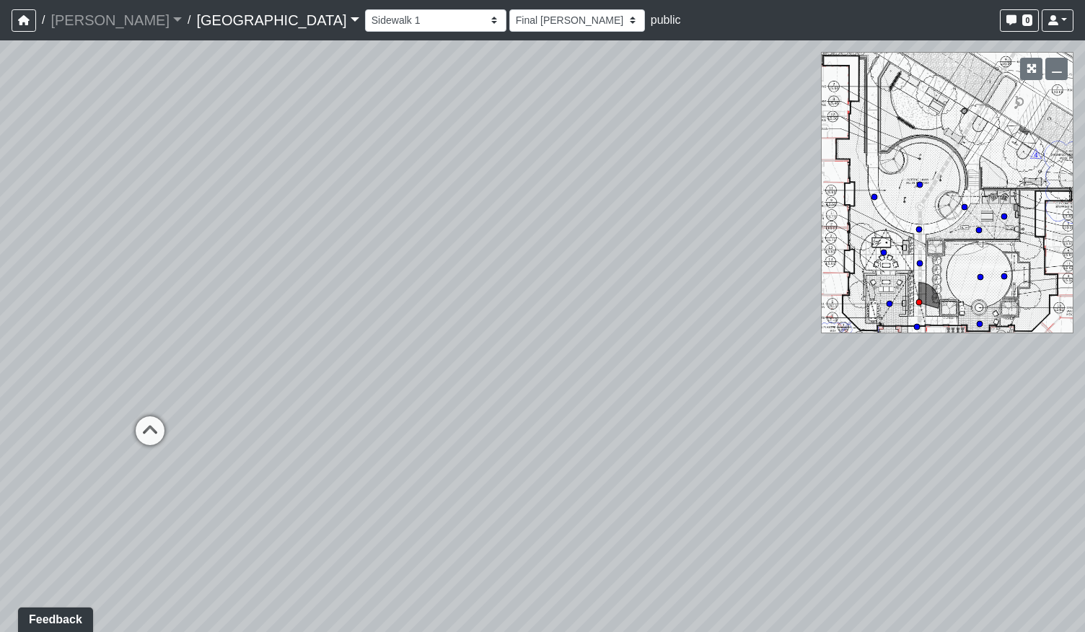
drag, startPoint x: 631, startPoint y: 412, endPoint x: 482, endPoint y: 417, distance: 149.5
click at [482, 417] on div "Loading... Pool Courtyard Entry 1 Loading... Main Lounge 2 Loading... Pool Cour…" at bounding box center [542, 336] width 1085 height 592
click at [168, 428] on icon at bounding box center [149, 437] width 43 height 43
select select "aKnx4LbkW4vTTeN38Co3z9"
select select "h3ebyGk32eUmSzz99H473o"
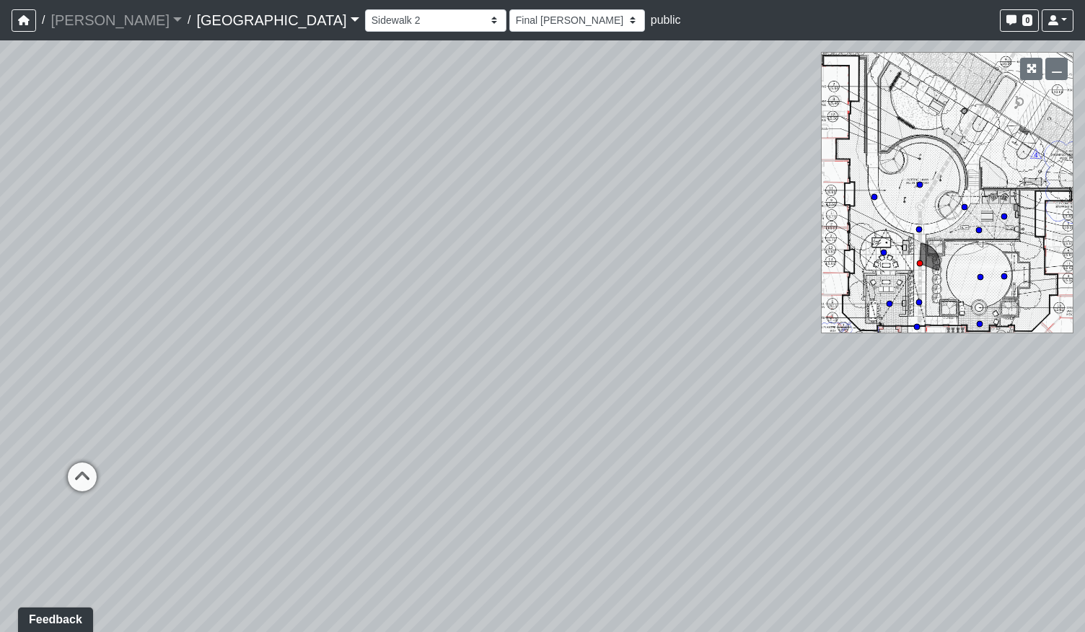
drag, startPoint x: 738, startPoint y: 418, endPoint x: 266, endPoint y: 422, distance: 471.3
click at [222, 430] on div "Loading... Pool Courtyard Entry 1 Loading... Main Lounge 2 Loading... Pool Cour…" at bounding box center [542, 336] width 1085 height 592
drag, startPoint x: 618, startPoint y: 394, endPoint x: 315, endPoint y: 418, distance: 303.3
click at [315, 418] on div "Loading... Pool Courtyard Entry 1 Loading... Main Lounge 2 Loading... Pool Cour…" at bounding box center [542, 336] width 1085 height 592
drag
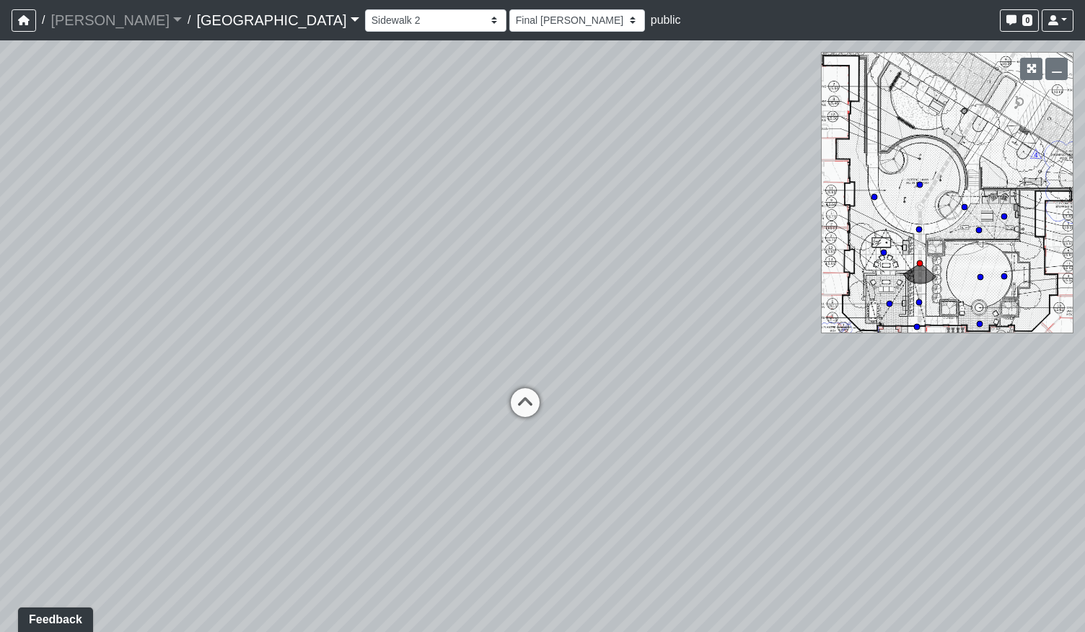
click at [233, 422] on div "Loading... Pool Courtyard Entry 1 Loading... Main Lounge 2 Loading... Pool Cour…" at bounding box center [542, 336] width 1085 height 592
click at [561, 495] on div "Loading... Pool Courtyard Entry 1 Loading... Main Lounge 2 Loading... Pool Cour…" at bounding box center [542, 336] width 1085 height 592
drag, startPoint x: 321, startPoint y: 480, endPoint x: 185, endPoint y: 468, distance: 136.9
click at [179, 470] on div "Loading... Pool Courtyard Entry 1 Loading... Main Lounge 2 Loading... Pool Cour…" at bounding box center [542, 336] width 1085 height 592
drag, startPoint x: 642, startPoint y: 452, endPoint x: 341, endPoint y: 457, distance: 300.3
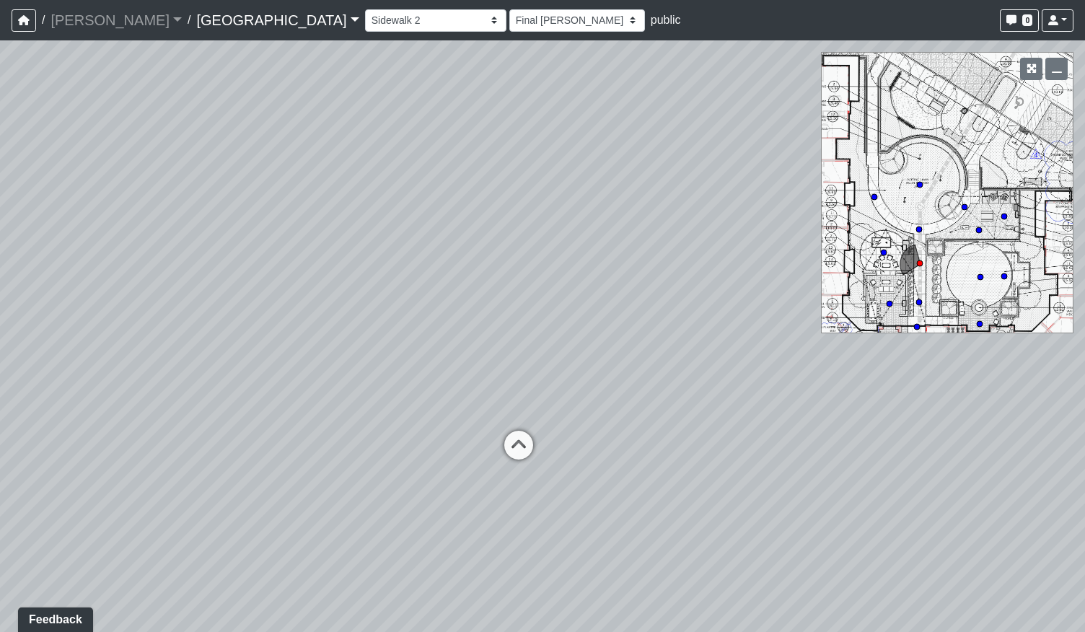
click at [341, 457] on div "Loading... Pool Courtyard Entry 1 Loading... Main Lounge 2 Loading... Pool Cour…" at bounding box center [542, 336] width 1085 height 592
drag, startPoint x: 281, startPoint y: 493, endPoint x: 651, endPoint y: 451, distance: 371.9
click at [605, 450] on div "Loading... Pool Courtyard Entry 1 Loading... Main Lounge 2 Loading... Pool Cour…" at bounding box center [542, 336] width 1085 height 592
click at [502, 429] on icon at bounding box center [494, 436] width 43 height 43
select select "2g74JqUAVunN4W4RDEJZSB"
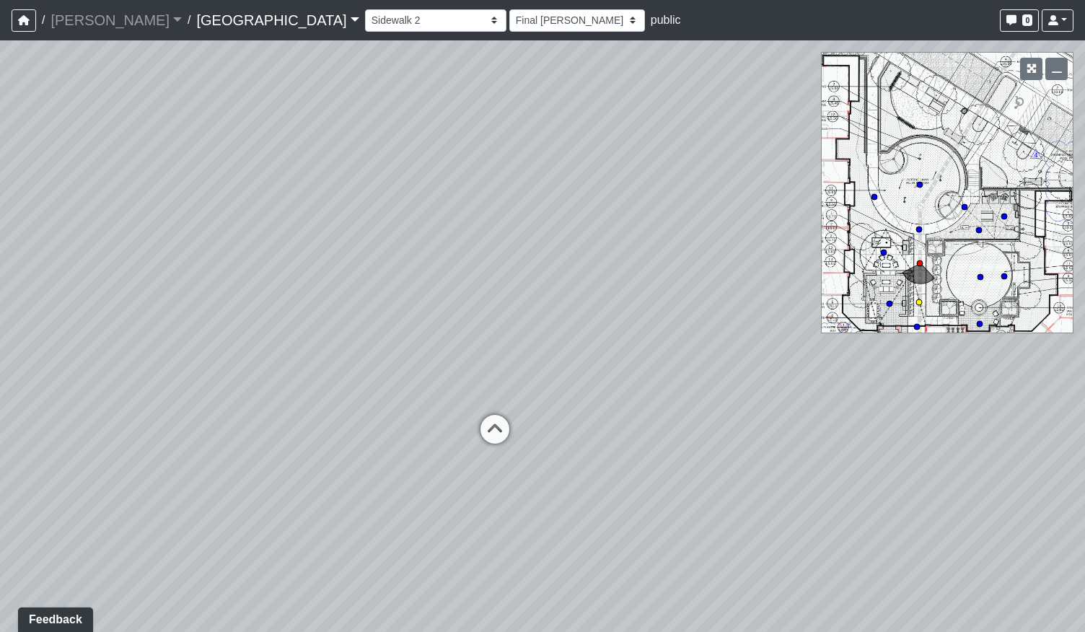
select select "h3ebyGk32eUmSzz99H473o"
click at [498, 495] on div "Loading... Breezeway Entry" at bounding box center [493, 513] width 43 height 43
select select "bV6mw7sk2yau5djgeHJiat"
select select "h3ebyGk32eUmSzz99H473o"
click at [528, 452] on icon at bounding box center [532, 468] width 43 height 43
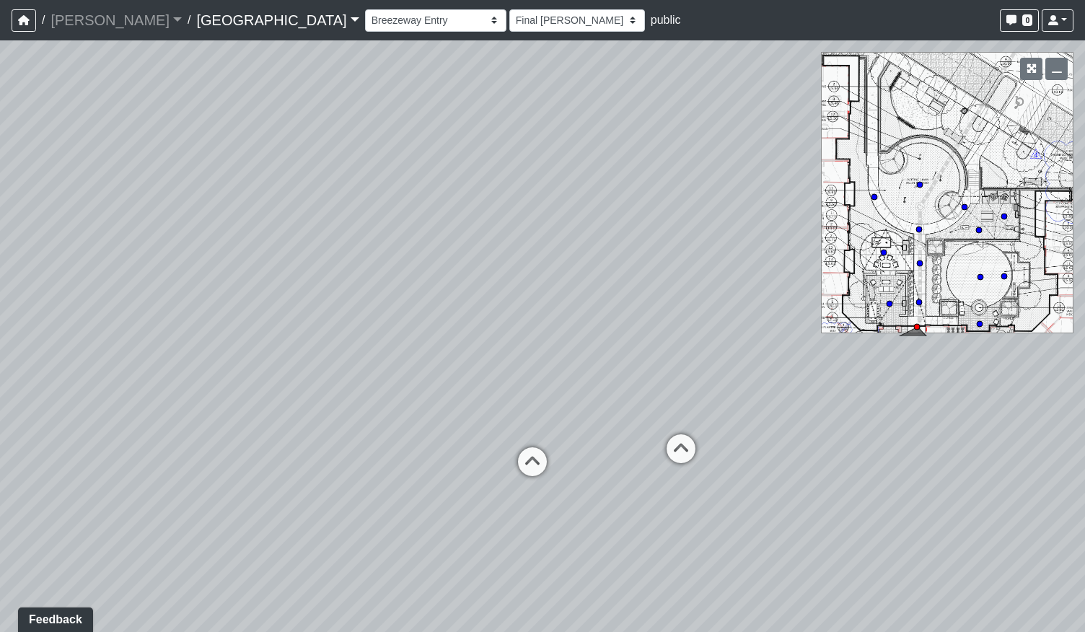
select select "5twcqx3V9eezx34MYuTuHT"
select select "h3ebyGk32eUmSzz99H473o"
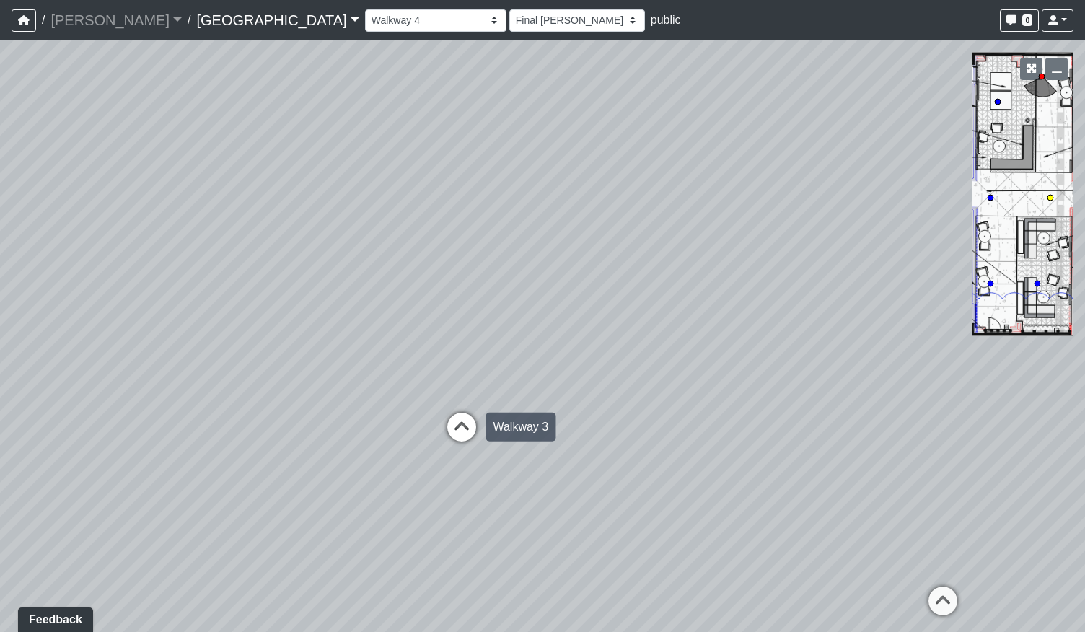
click at [460, 430] on icon at bounding box center [461, 434] width 43 height 43
select select "fouQaAmTNYQfM5euUrkyLi"
select select "h3ebyGk32eUmSzz99H473o"
drag, startPoint x: 670, startPoint y: 434, endPoint x: 355, endPoint y: 447, distance: 315.6
click at [355, 447] on div "Loading... Pool Courtyard Entry 1 Loading... Main Lounge 2 Loading... Pool Cour…" at bounding box center [542, 336] width 1085 height 592
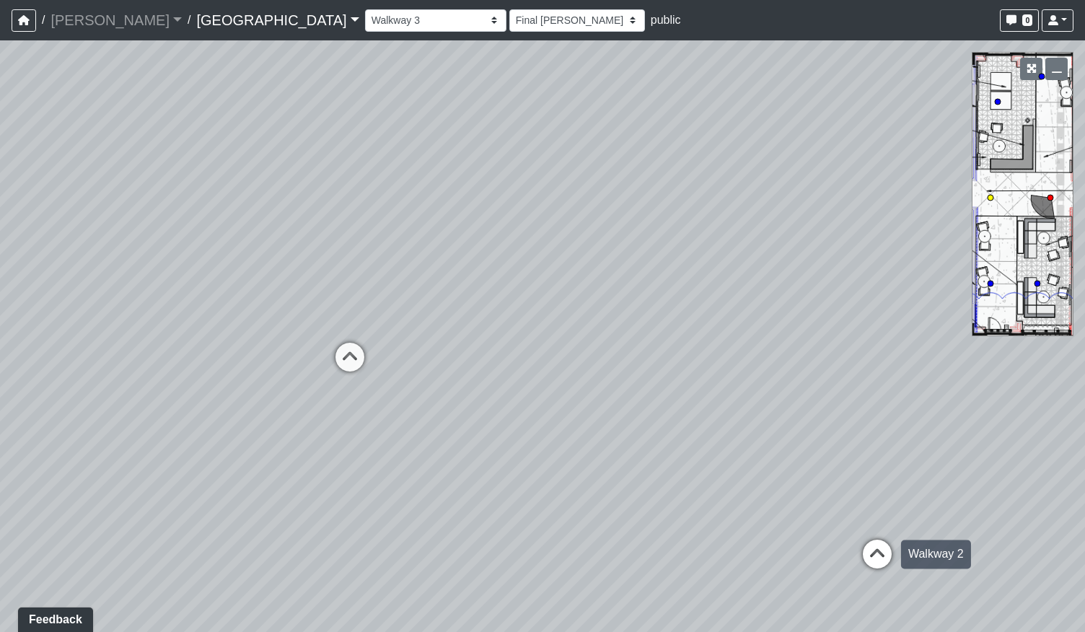
drag, startPoint x: 860, startPoint y: 550, endPoint x: 872, endPoint y: 550, distance: 11.5
click at [872, 550] on icon at bounding box center [877, 561] width 43 height 43
select select "qCH7GBaZ2LsR8MqAxWUC8e"
select select "h3ebyGk32eUmSzz99H473o"
drag, startPoint x: 649, startPoint y: 507, endPoint x: 795, endPoint y: 499, distance: 146.8
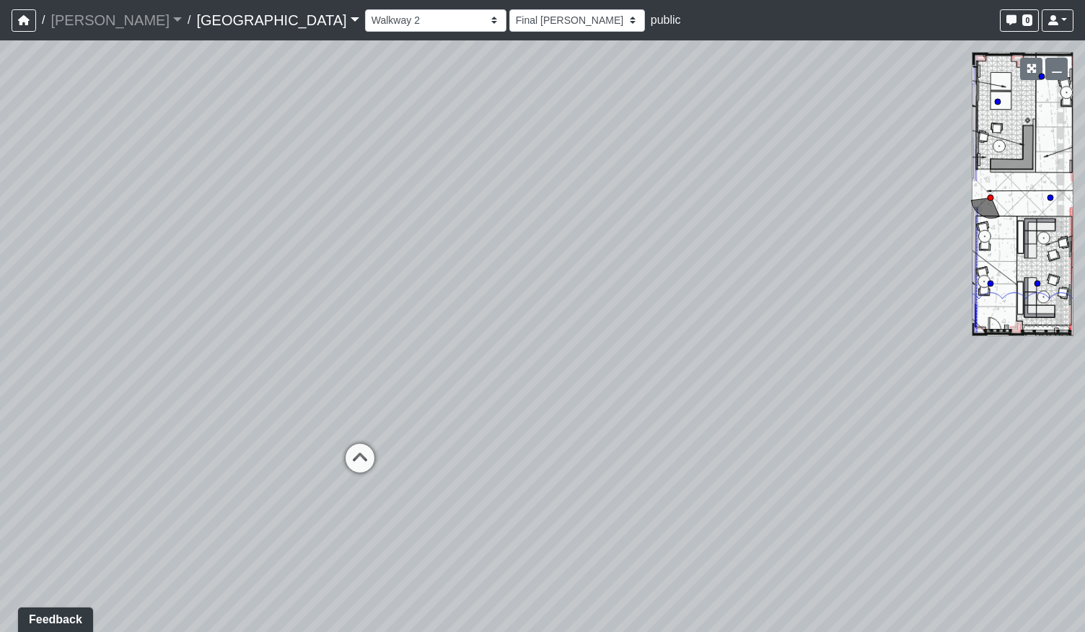
click at [794, 499] on div "Loading... Pool Courtyard Entry 1 Loading... Main Lounge 2 Loading... Pool Cour…" at bounding box center [542, 336] width 1085 height 592
click at [413, 449] on icon at bounding box center [413, 456] width 43 height 43
select select "sEwiTxnSdALfGjNGTJr68G"
select select "h3ebyGk32eUmSzz99H473o"
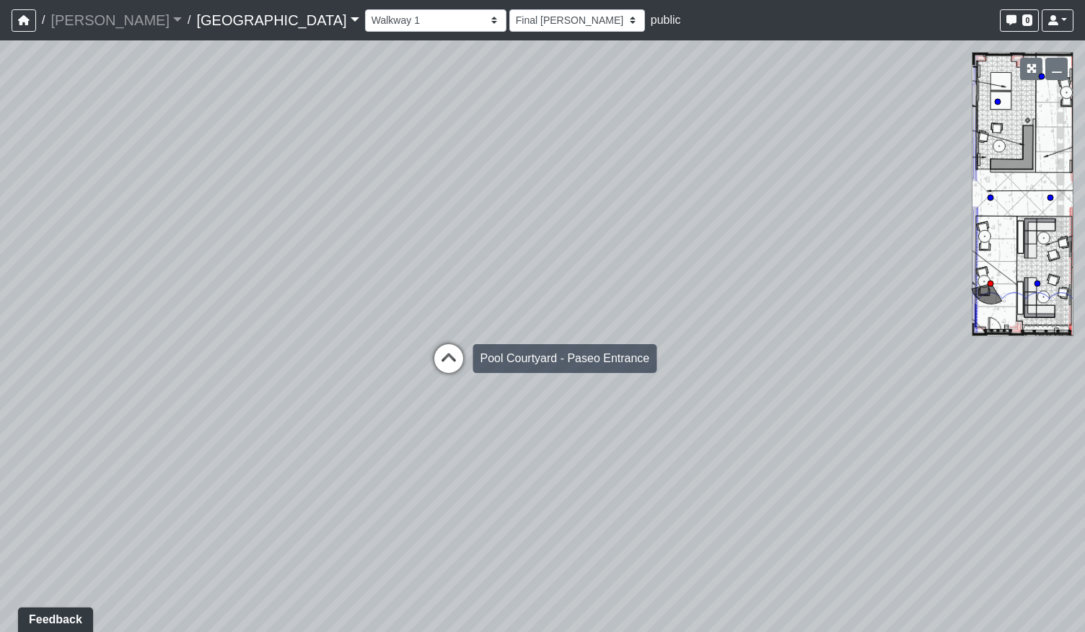
drag, startPoint x: 469, startPoint y: 333, endPoint x: 460, endPoint y: 350, distance: 19.7
click at [469, 334] on div "Loading... Pool Courtyard Entry 1 Loading... Main Lounge 2 Loading... Pool Cour…" at bounding box center [542, 336] width 1085 height 592
click at [457, 357] on icon at bounding box center [448, 367] width 43 height 43
select select "bp6eZf2t8AY9XxgWzxsDS7"
select select "h3ebyGk32eUmSzz99H473o"
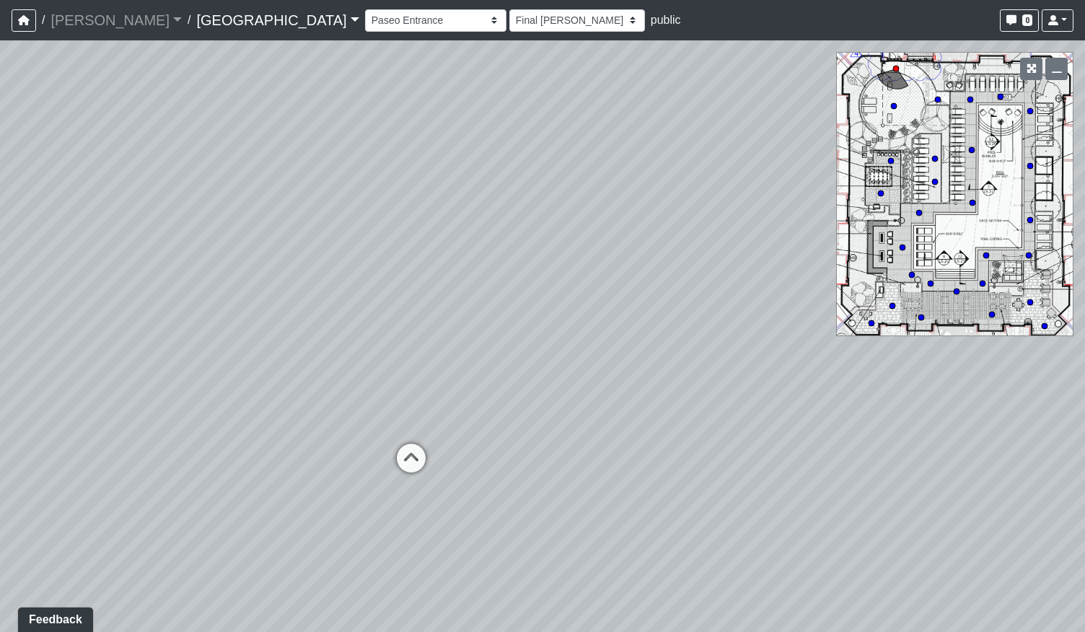
drag, startPoint x: 353, startPoint y: 432, endPoint x: 678, endPoint y: 398, distance: 327.2
click at [678, 398] on div "Loading... Pool Courtyard Entry 1 Loading... Main Lounge 2 Loading... Pool Cour…" at bounding box center [542, 336] width 1085 height 592
click at [290, 414] on icon at bounding box center [299, 424] width 43 height 43
select select "ts1weBV6nSNRudKdgJX1Ed"
select select "h3ebyGk32eUmSzz99H473o"
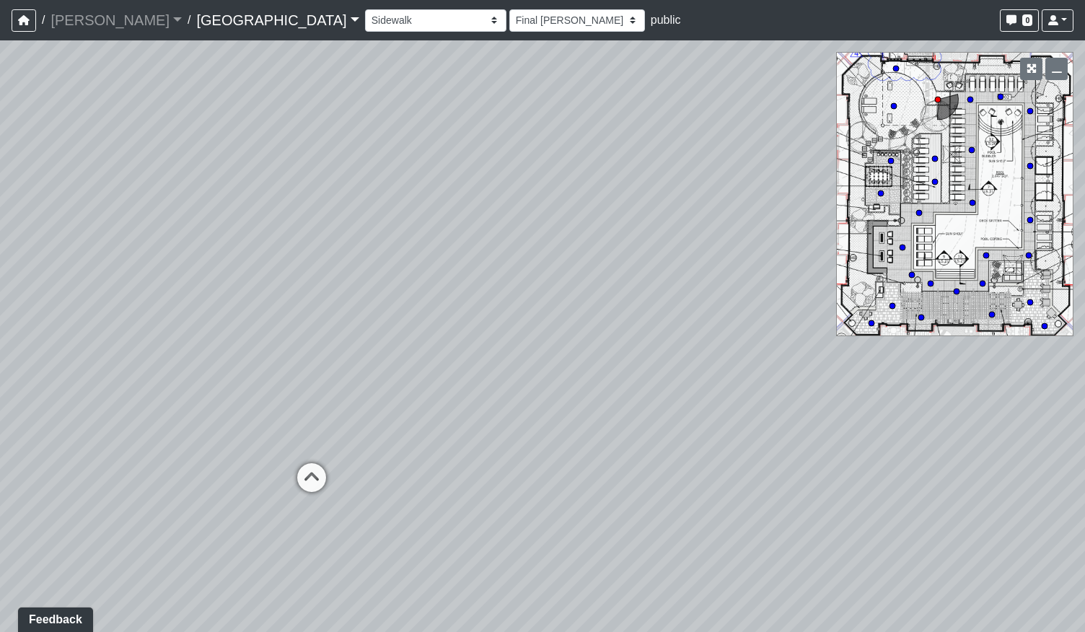
drag, startPoint x: 686, startPoint y: 367, endPoint x: 1005, endPoint y: 385, distance: 319.5
click at [1005, 385] on div "Loading... Pool Courtyard Entry 1 Loading... Main Lounge 2 Loading... Pool Cour…" at bounding box center [542, 336] width 1085 height 592
drag, startPoint x: 312, startPoint y: 476, endPoint x: 320, endPoint y: 476, distance: 7.9
click at [312, 476] on icon at bounding box center [310, 485] width 43 height 43
select select "o9XpDjzQN4b3nso91ttAXF"
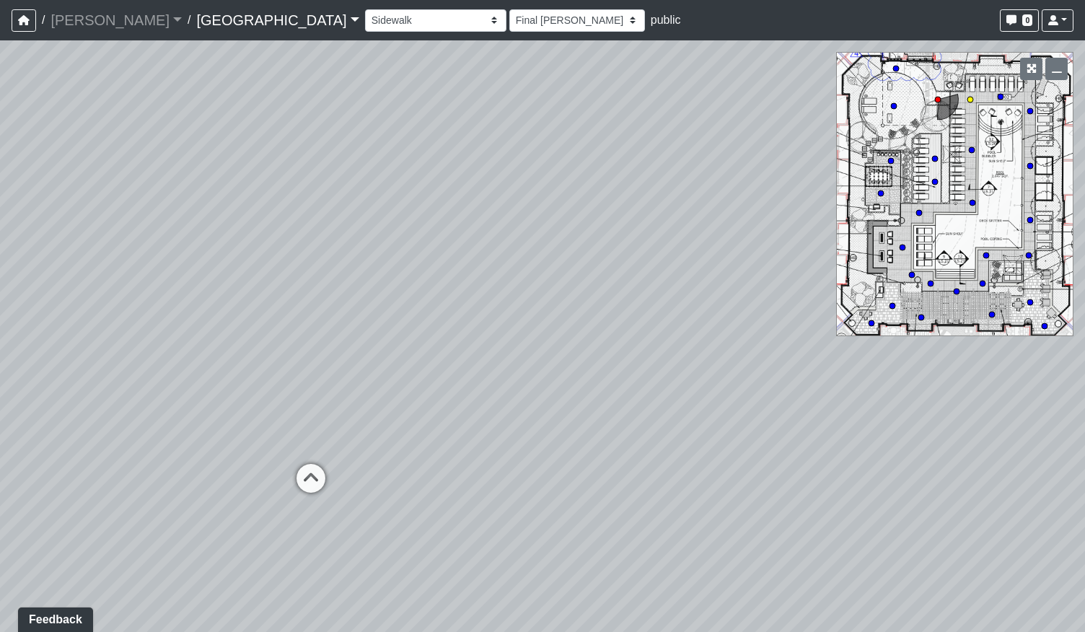
select select "h3ebyGk32eUmSzz99H473o"
drag, startPoint x: 566, startPoint y: 427, endPoint x: 219, endPoint y: 424, distance: 346.4
click at [219, 424] on div "Loading... Pool Courtyard Entry 1 Loading... Main Lounge 2 Loading... Pool Cour…" at bounding box center [542, 336] width 1085 height 592
click at [603, 395] on icon at bounding box center [604, 406] width 43 height 43
select select "rfT8oXyc8mMXL2JMPGf6C2"
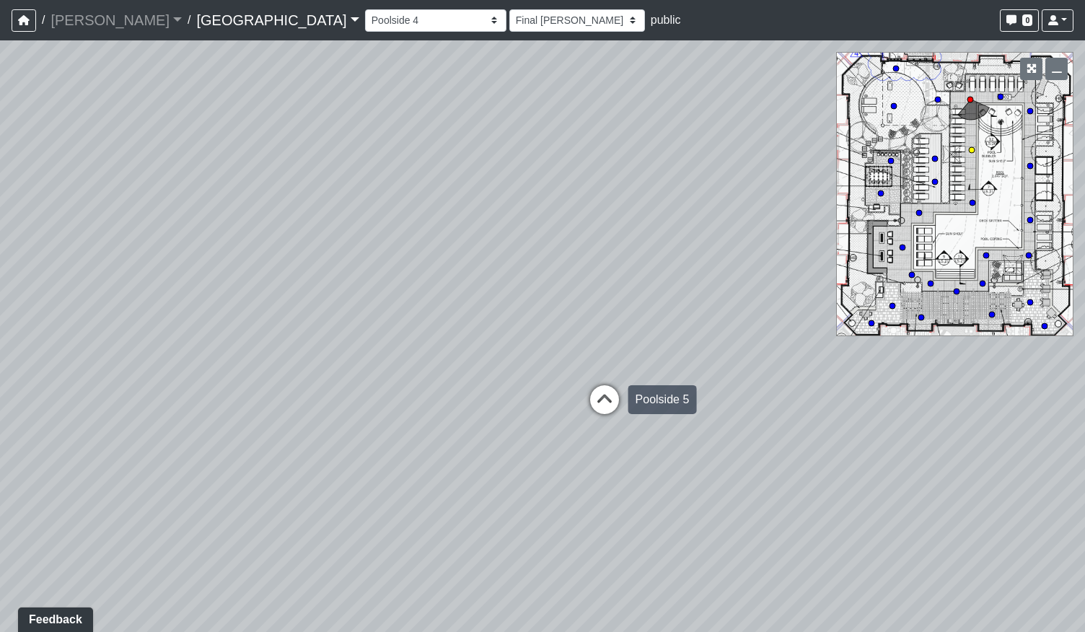
select select "h3ebyGk32eUmSzz99H473o"
click at [624, 406] on icon at bounding box center [614, 414] width 43 height 43
select select "vHFmJJqDZLNaM8qRPtTfu9"
select select "h3ebyGk32eUmSzz99H473o"
drag, startPoint x: 658, startPoint y: 355, endPoint x: 404, endPoint y: 360, distance: 254.1
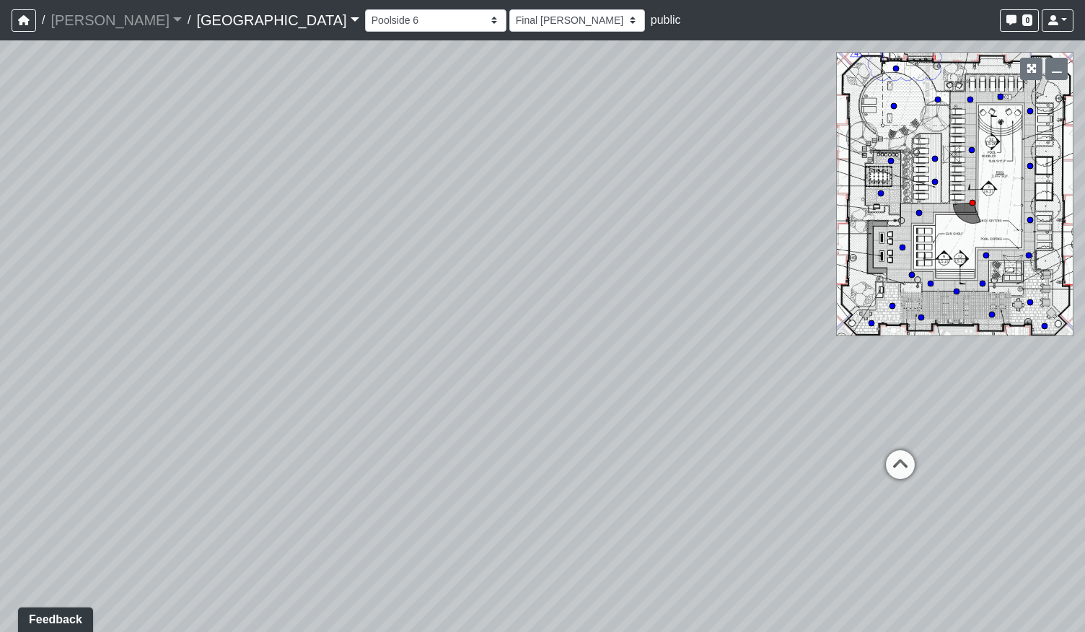
click at [215, 371] on div "Loading... Pool Courtyard Entry 1 Loading... Main Lounge 2 Loading... Pool Cour…" at bounding box center [542, 336] width 1085 height 592
click at [854, 460] on icon at bounding box center [860, 468] width 43 height 43
select select "3Yp3f2JyB9RuRZxs8365ta"
select select "h3ebyGk32eUmSzz99H473o"
drag, startPoint x: 478, startPoint y: 433, endPoint x: 704, endPoint y: 426, distance: 226.0
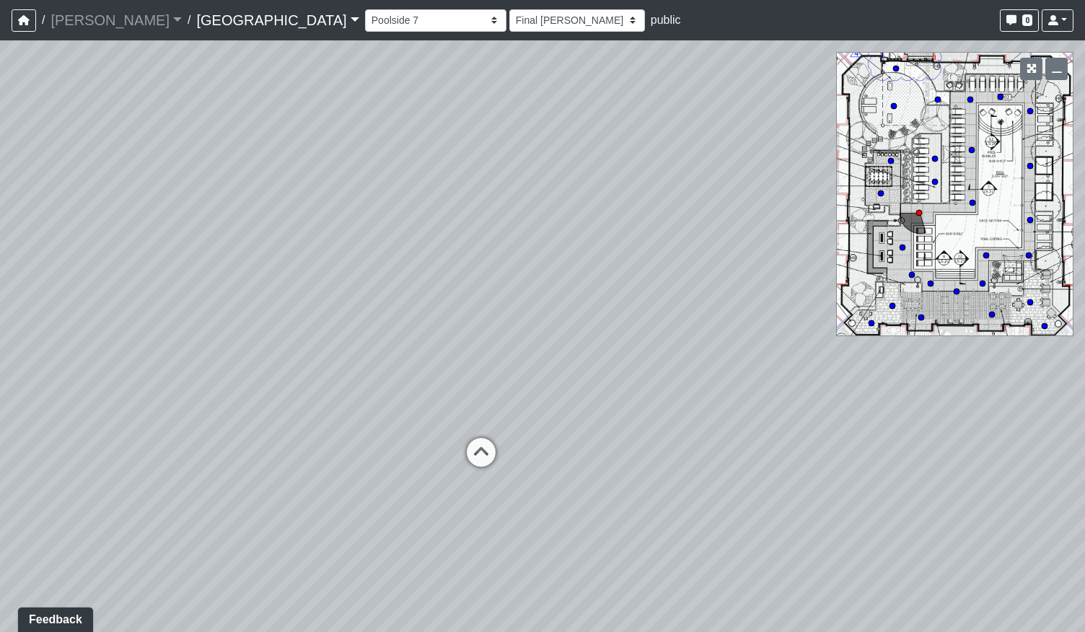
click at [703, 427] on div "Loading... Pool Courtyard Entry 1 Loading... Main Lounge 2 Loading... Pool Cour…" at bounding box center [542, 336] width 1085 height 592
click at [494, 448] on icon at bounding box center [481, 459] width 43 height 43
select select "37xGgjA7i9Vw4XtMmYgQ1y"
select select "h3ebyGk32eUmSzz99H473o"
drag, startPoint x: 585, startPoint y: 429, endPoint x: 693, endPoint y: 417, distance: 108.9
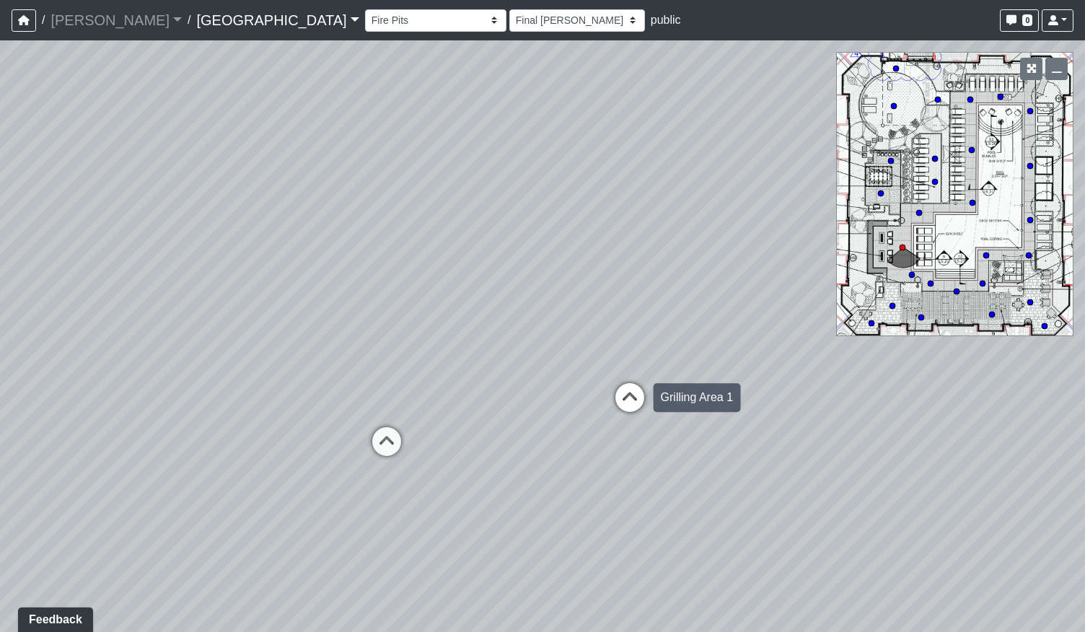
click at [691, 418] on div "Loading... Pool Courtyard Entry 1 Loading... Main Lounge 2 Loading... Pool Cour…" at bounding box center [542, 336] width 1085 height 592
drag, startPoint x: 388, startPoint y: 429, endPoint x: 583, endPoint y: 452, distance: 196.2
click at [580, 459] on div "Loading... Pool Courtyard Entry 1 Loading... Main Lounge 2 Loading... Pool Cour…" at bounding box center [542, 336] width 1085 height 592
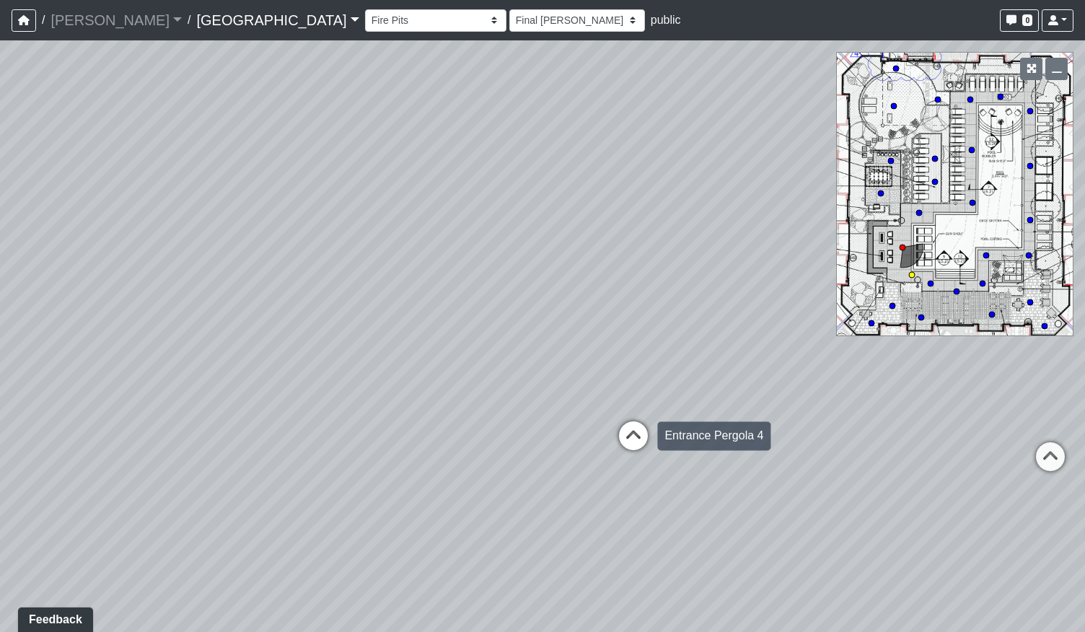
click at [637, 432] on icon at bounding box center [633, 442] width 43 height 43
select select "jZDG7L9E933XaJqVWFJ8Me"
select select "h3ebyGk32eUmSzz99H473o"
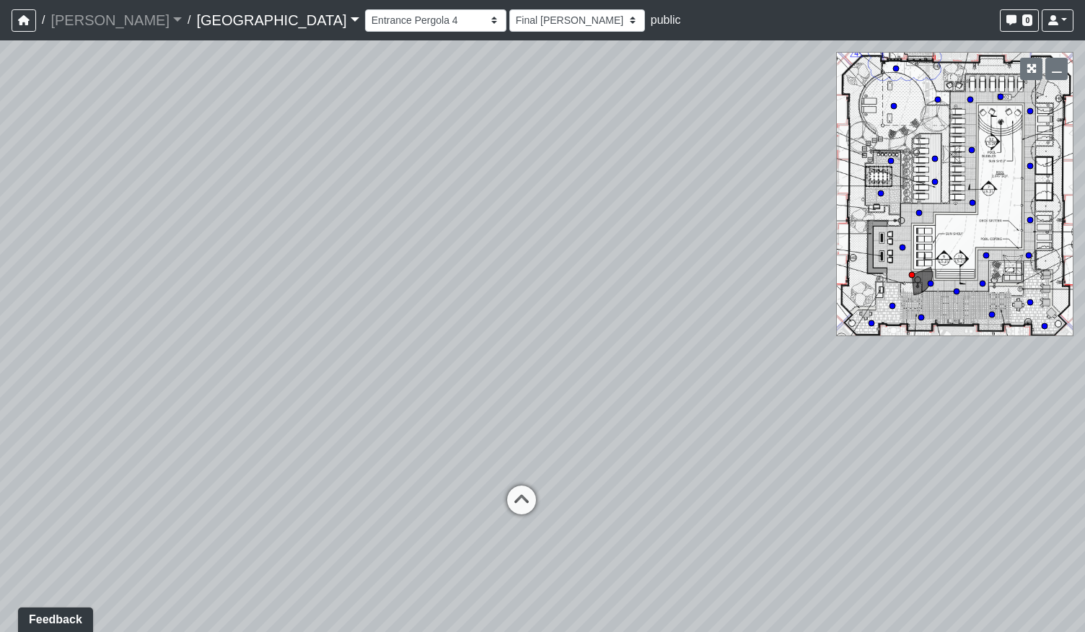
drag, startPoint x: 407, startPoint y: 414, endPoint x: 679, endPoint y: 444, distance: 273.7
click at [679, 444] on div "Loading... Pool Courtyard Entry 1 Loading... Main Lounge 2 Loading... Pool Cour…" at bounding box center [542, 336] width 1085 height 592
click at [611, 496] on icon at bounding box center [624, 512] width 43 height 43
select select "bpZU8EWxH7iP9wBKE9es9n"
select select "h3ebyGk32eUmSzz99H473o"
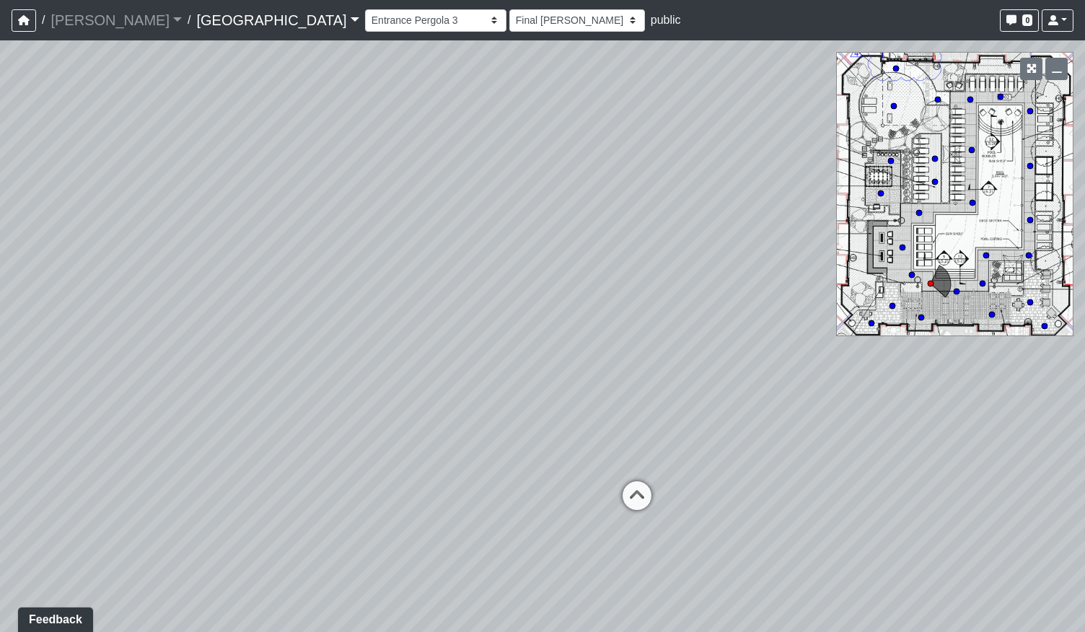
drag, startPoint x: 458, startPoint y: 434, endPoint x: 657, endPoint y: 435, distance: 199.2
click at [657, 435] on div "Loading... Pool Courtyard Entry 1 Loading... Main Lounge 2 Loading... Pool Cour…" at bounding box center [542, 336] width 1085 height 592
click at [595, 575] on div "Loading... Pool Courtyard Entry 1 Loading... Main Lounge 2 Loading... Pool Cour…" at bounding box center [542, 336] width 1085 height 592
drag, startPoint x: 703, startPoint y: 440, endPoint x: 361, endPoint y: 411, distance: 343.4
click at [361, 411] on div "Loading... Pool Courtyard Entry 1 Loading... Main Lounge 2 Loading... Pool Cour…" at bounding box center [542, 336] width 1085 height 592
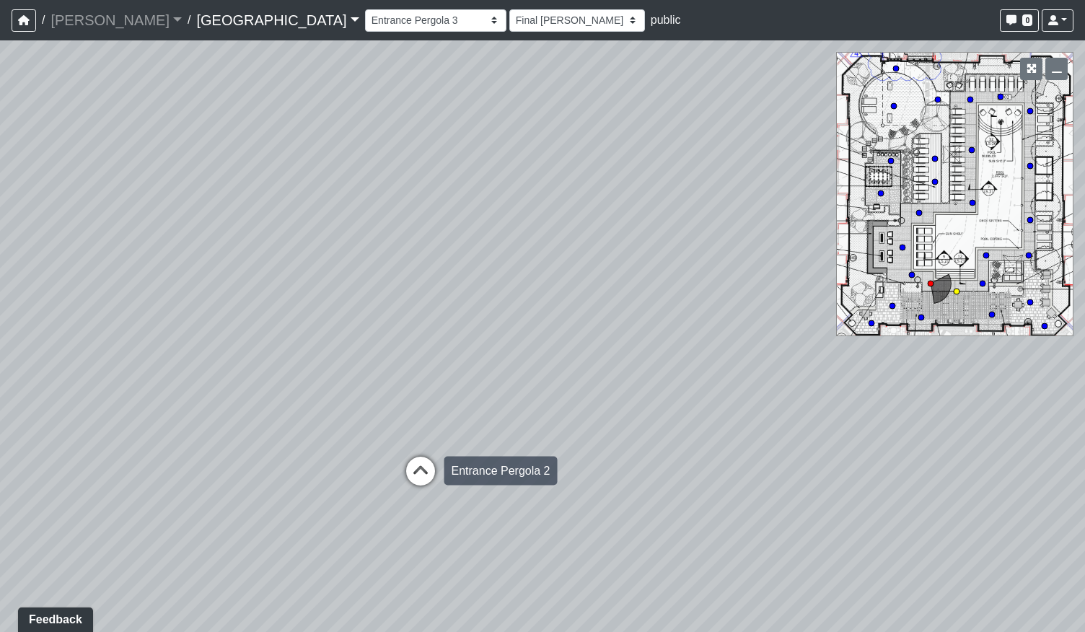
click at [414, 473] on icon at bounding box center [420, 478] width 43 height 43
select select "qPF58Gj19tdZKxXjctCZ5B"
select select "h3ebyGk32eUmSzz99H473o"
drag, startPoint x: 753, startPoint y: 396, endPoint x: 465, endPoint y: 411, distance: 289.0
click at [508, 407] on div "Loading... Pool Courtyard Entry 1 Loading... Main Lounge 2 Loading... Pool Cour…" at bounding box center [542, 336] width 1085 height 592
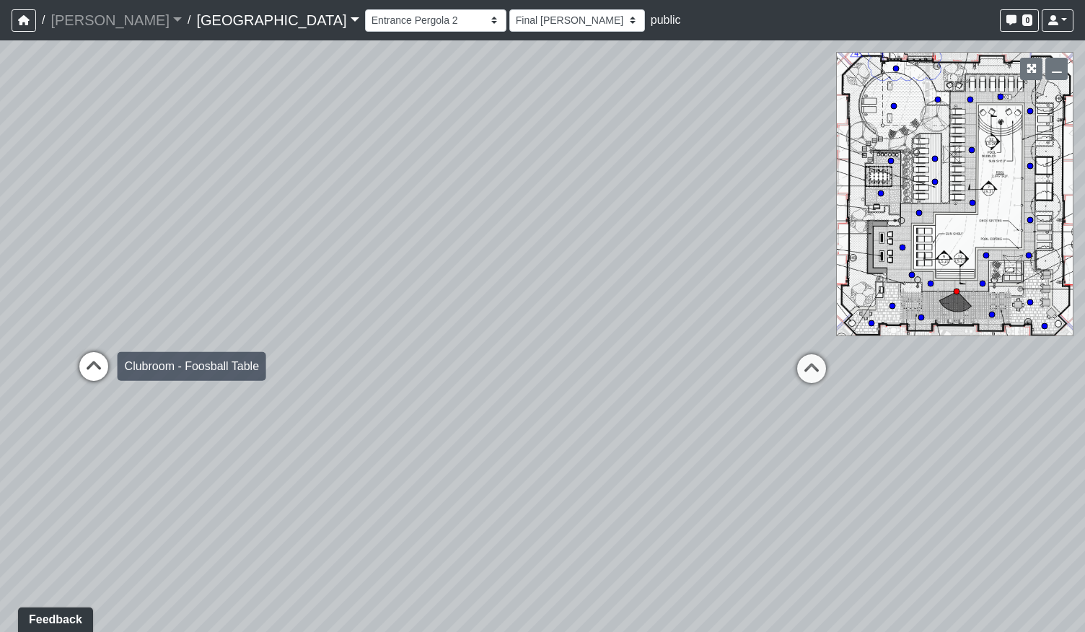
click at [91, 367] on icon at bounding box center [93, 373] width 43 height 43
select select "5YdP8s9J1uMCwQbH227TJn"
select select "h3ebyGk32eUmSzz99H473o"
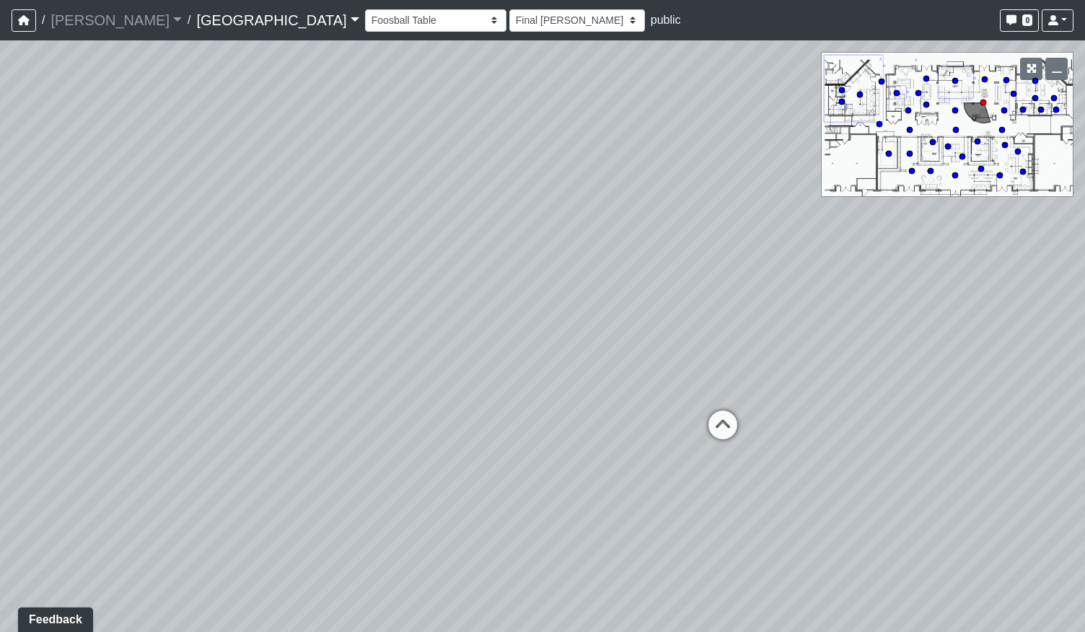
drag, startPoint x: 809, startPoint y: 426, endPoint x: 289, endPoint y: 388, distance: 521.0
click at [321, 389] on div "Loading... Pool Courtyard Entry 1 Loading... Main Lounge 2 Loading... Pool Cour…" at bounding box center [542, 336] width 1085 height 592
drag, startPoint x: 520, startPoint y: 394, endPoint x: 624, endPoint y: 376, distance: 105.5
click at [657, 364] on div "Loading... Pool Courtyard Entry 1 Loading... Main Lounge 2 Loading... Pool Cour…" at bounding box center [542, 336] width 1085 height 592
click at [378, 434] on icon at bounding box center [378, 437] width 43 height 43
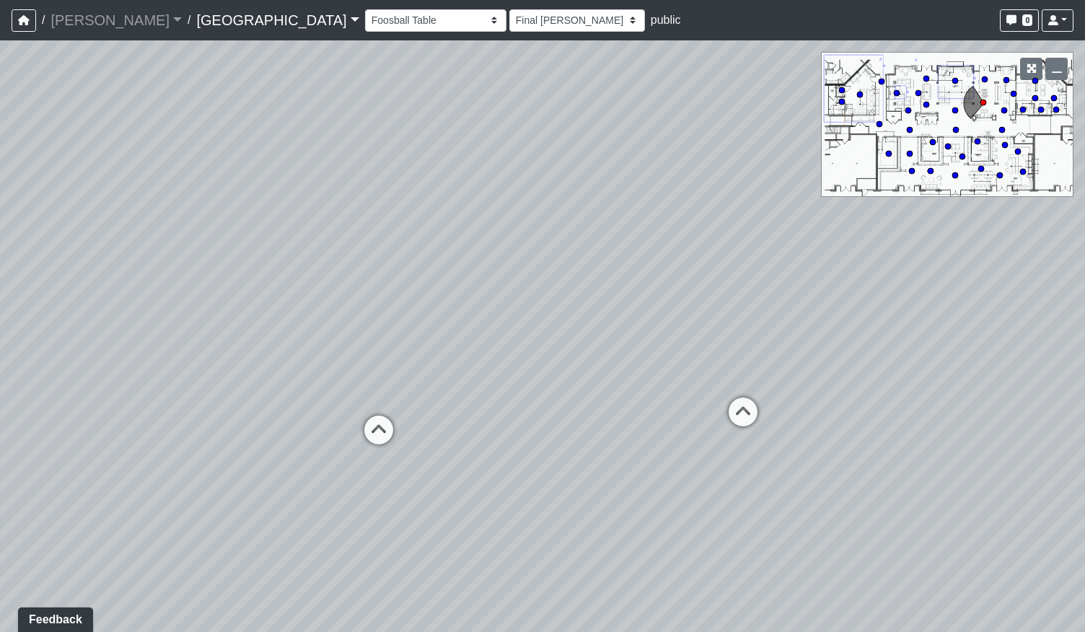
select select "8wm9MnJtpJPgxGZkoe9s2K"
select select "h3ebyGk32eUmSzz99H473o"
drag, startPoint x: 238, startPoint y: 427, endPoint x: 574, endPoint y: 392, distance: 338.1
click at [586, 391] on div "Loading... Pool Courtyard Entry 1 Loading... Main Lounge 2 Loading... Pool Cour…" at bounding box center [542, 336] width 1085 height 592
drag, startPoint x: 624, startPoint y: 390, endPoint x: 735, endPoint y: 383, distance: 112.1
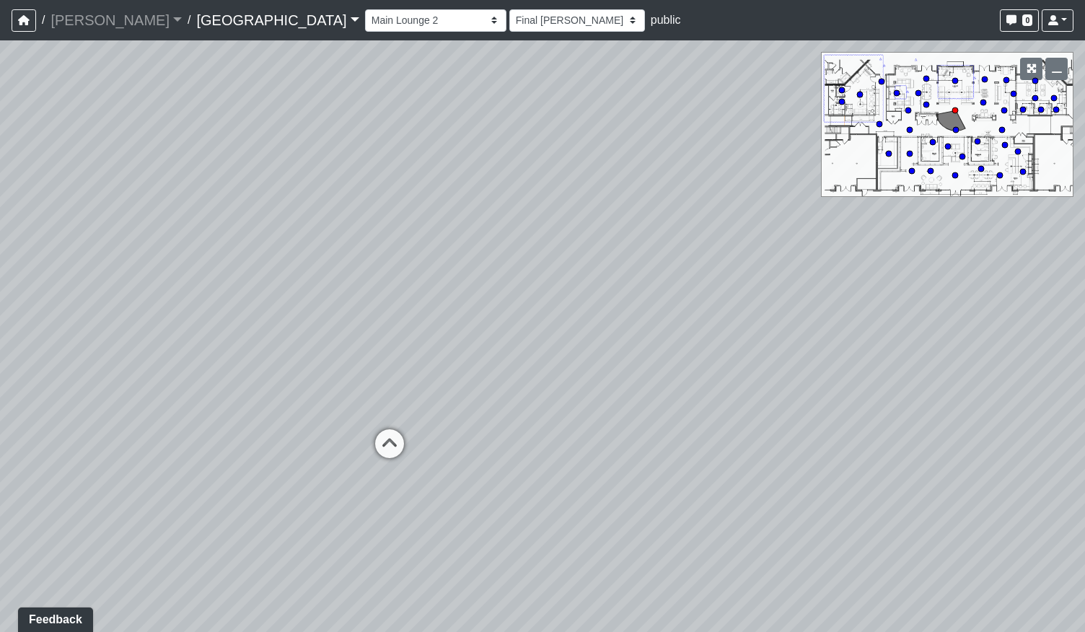
click at [736, 385] on div "Loading... Pool Courtyard Entry 1 Loading... Main Lounge 2 Loading... Pool Cour…" at bounding box center [542, 336] width 1085 height 592
click at [527, 414] on icon at bounding box center [535, 422] width 43 height 43
select select "bPB7wimamwCZGiPmsQdFAb"
select select "h3ebyGk32eUmSzz99H473o"
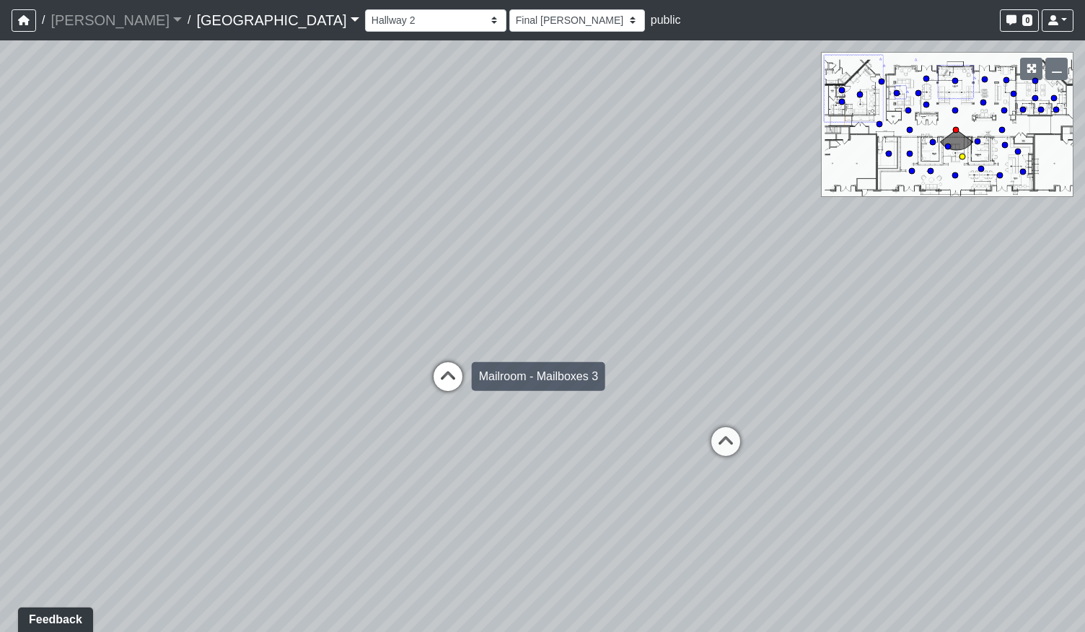
click at [459, 375] on icon at bounding box center [448, 383] width 43 height 43
select select "pwytxSWgYHVvzQRFmDsR4a"
select select "h3ebyGk32eUmSzz99H473o"
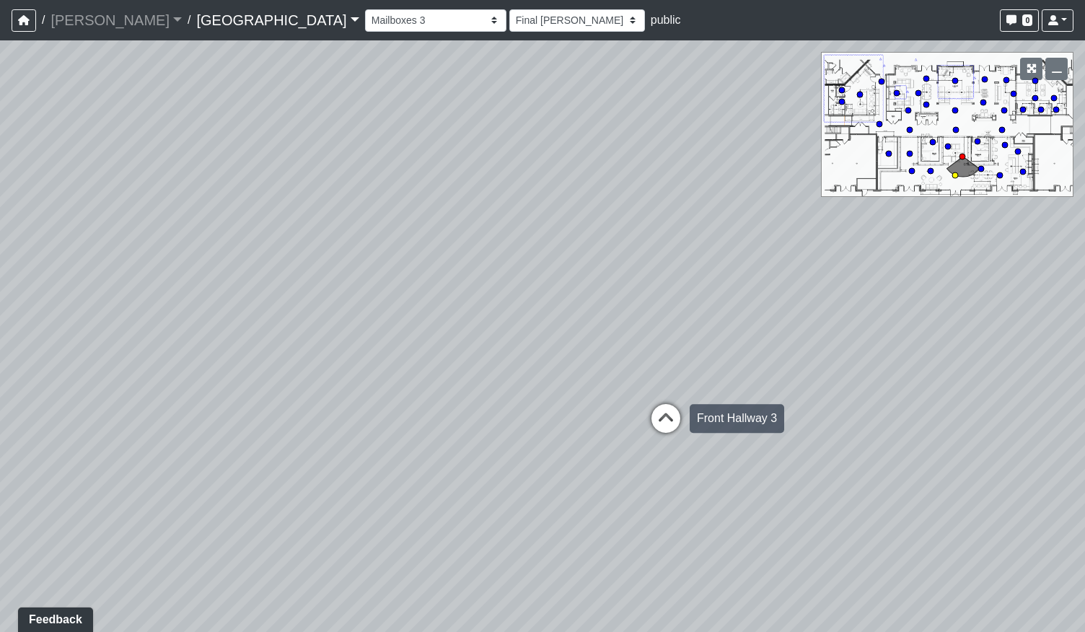
click at [679, 420] on icon at bounding box center [665, 425] width 43 height 43
select select "rippxyhkynD5Hm89PJ8RuH"
select select "h3ebyGk32eUmSzz99H473o"
click at [650, 424] on div "Loading... Pool Courtyard Entry 1 Loading... Main Lounge 2 Loading... Pool Cour…" at bounding box center [542, 336] width 1085 height 592
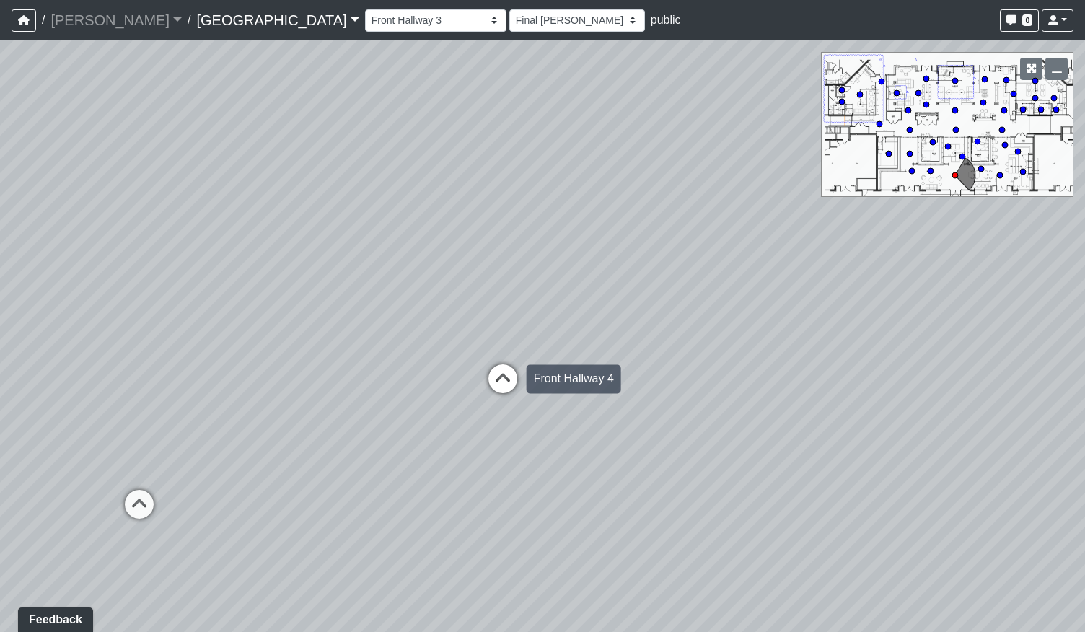
click at [515, 389] on icon at bounding box center [502, 385] width 43 height 43
select select "m2hJ8P2yQvUkmRNBTiAny8"
select select "h3ebyGk32eUmSzz99H473o"
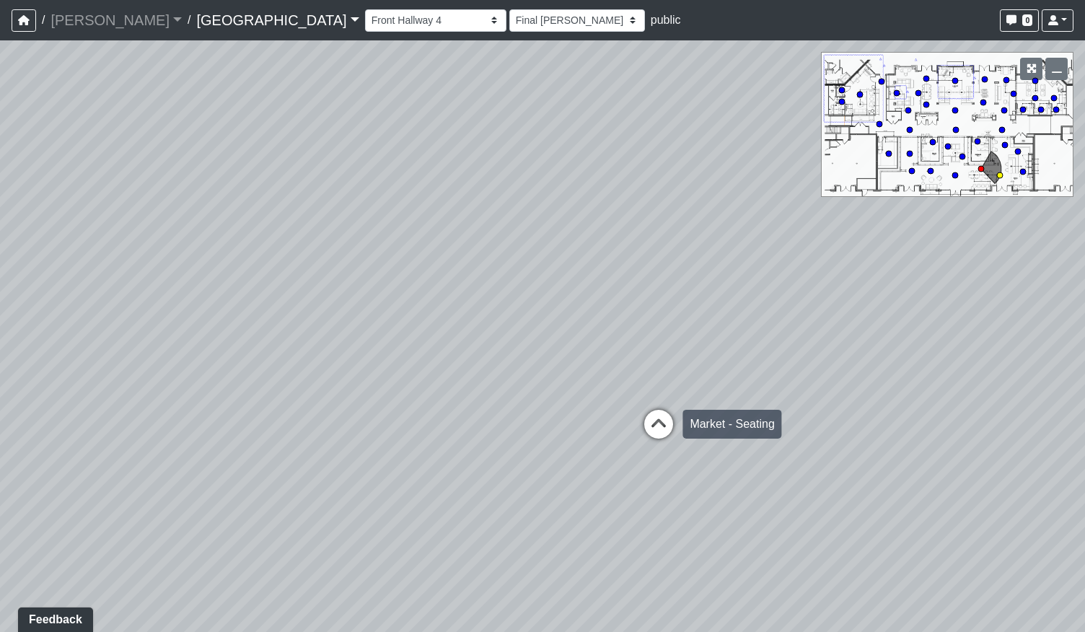
click at [657, 410] on icon at bounding box center [658, 431] width 43 height 43
select select "qraa3g3CYhQY23birKpUUB"
select select "h3ebyGk32eUmSzz99H473o"
drag, startPoint x: 462, startPoint y: 392, endPoint x: 843, endPoint y: 460, distance: 387.0
click at [843, 460] on div "Loading... Pool Courtyard Entry 1 Loading... Main Lounge 2 Loading... Pool Cour…" at bounding box center [542, 336] width 1085 height 592
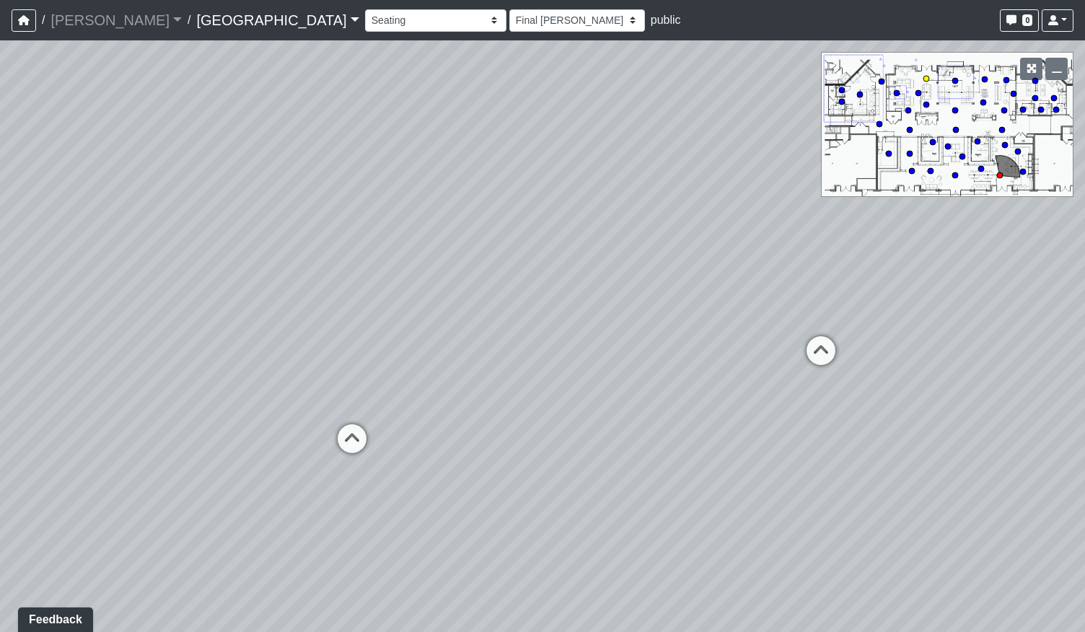
click at [928, 76] on circle at bounding box center [927, 79] width 6 height 6
select select "udEX2YWNPeTD5resjGsNFx"
select select "h3ebyGk32eUmSzz99H473o"
drag, startPoint x: 325, startPoint y: 410, endPoint x: 498, endPoint y: 304, distance: 203.1
click at [831, 362] on div "Loading... Pool Courtyard Entry 1 Loading... Main Lounge 2 Loading... Pool Cour…" at bounding box center [542, 336] width 1085 height 592
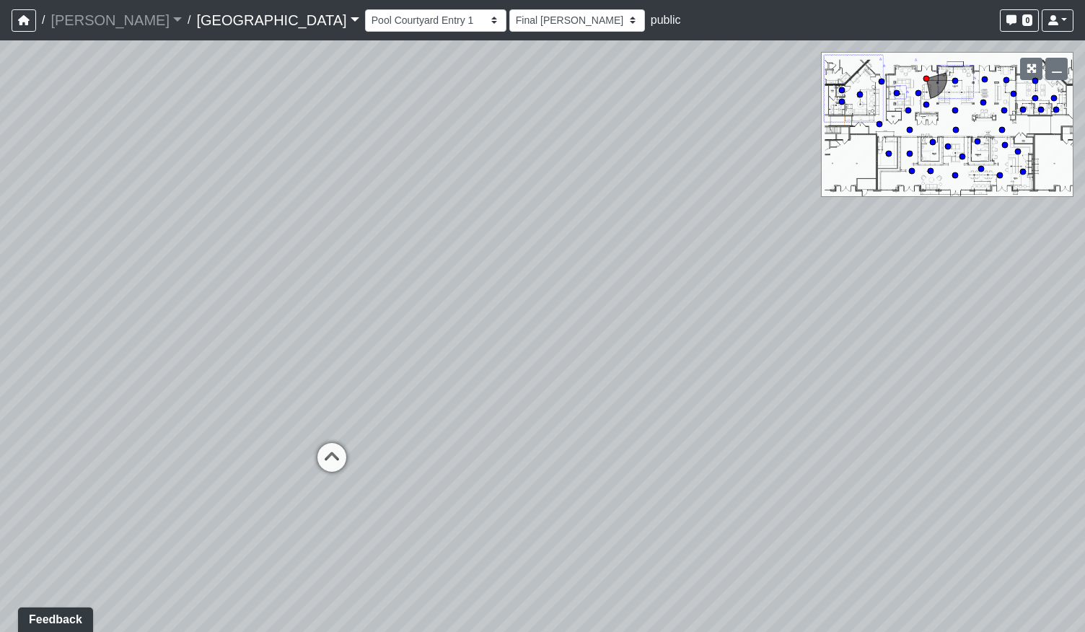
drag, startPoint x: 280, startPoint y: 367, endPoint x: 974, endPoint y: 333, distance: 694.3
click at [949, 334] on div "Loading... Pool Courtyard Entry 1 Loading... Main Lounge 2 Loading... Pool Cour…" at bounding box center [542, 336] width 1085 height 592
click at [338, 198] on icon at bounding box center [351, 199] width 43 height 43
select select "mVhNpWoqqtcJLUh4fT9MXm"
select select "h3ebyGk32eUmSzz99H473o"
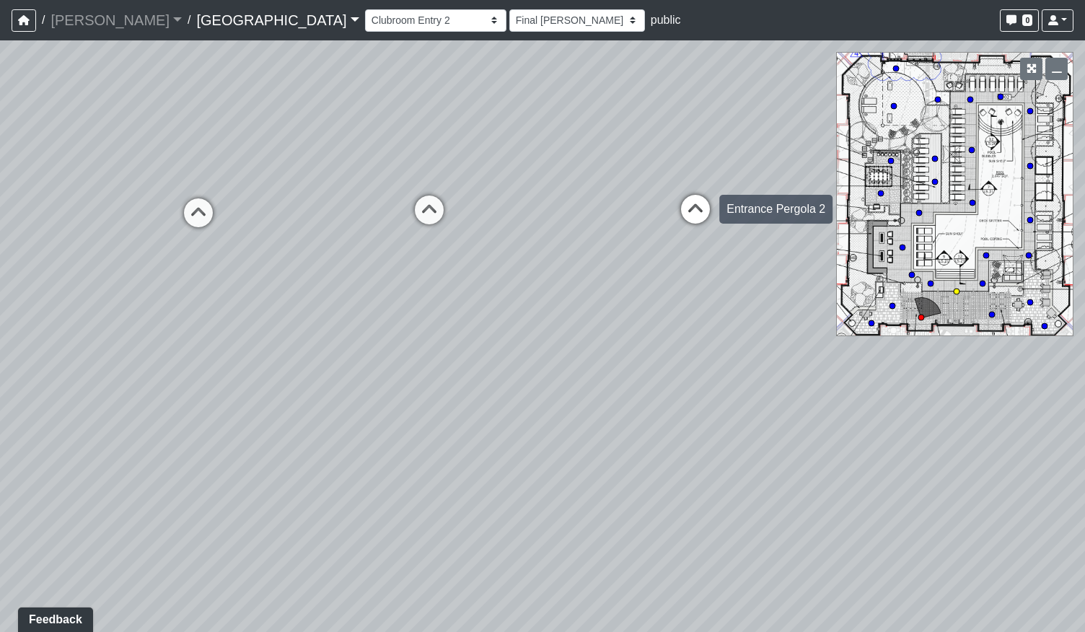
click at [693, 201] on icon at bounding box center [695, 216] width 43 height 43
select select "qPF58Gj19tdZKxXjctCZ5B"
select select "h3ebyGk32eUmSzz99H473o"
drag, startPoint x: 528, startPoint y: 382, endPoint x: 437, endPoint y: 381, distance: 90.2
click at [437, 381] on div "Loading... Pool Courtyard Entry 1 Loading... Main Lounge 2 Loading... Pool Cour…" at bounding box center [542, 336] width 1085 height 592
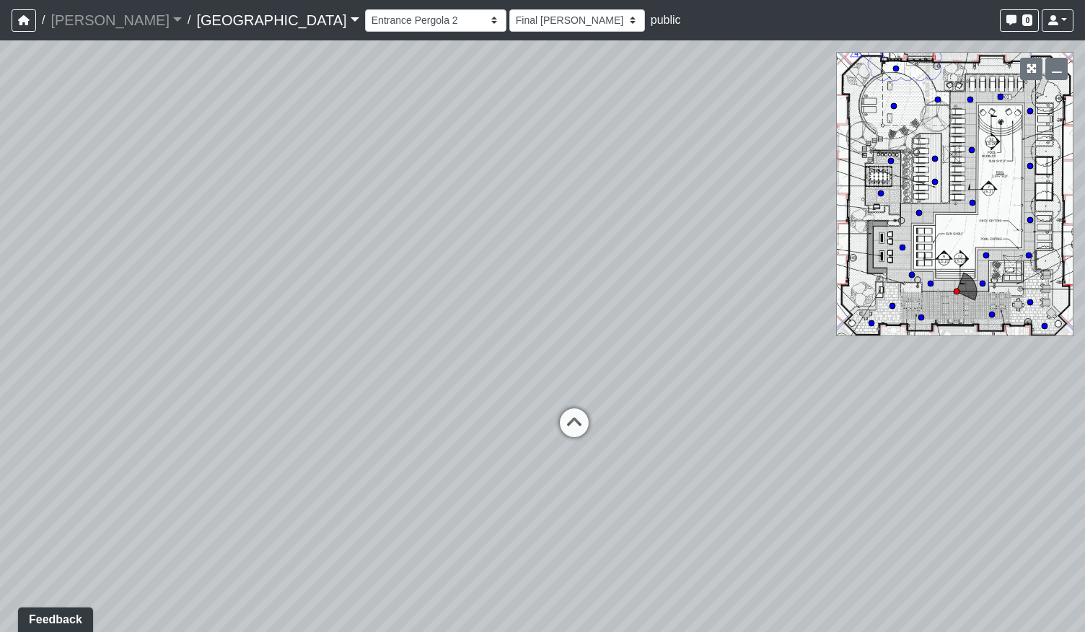
drag, startPoint x: 478, startPoint y: 270, endPoint x: 500, endPoint y: 317, distance: 51.7
click at [500, 317] on div "Loading... Pool Courtyard Entry 1 Loading... Main Lounge 2 Loading... Pool Cour…" at bounding box center [542, 336] width 1085 height 592
click at [589, 427] on icon at bounding box center [575, 431] width 43 height 43
select select "ogt1AyrjNtVa1H4PfKvCPh"
select select "h3ebyGk32eUmSzz99H473o"
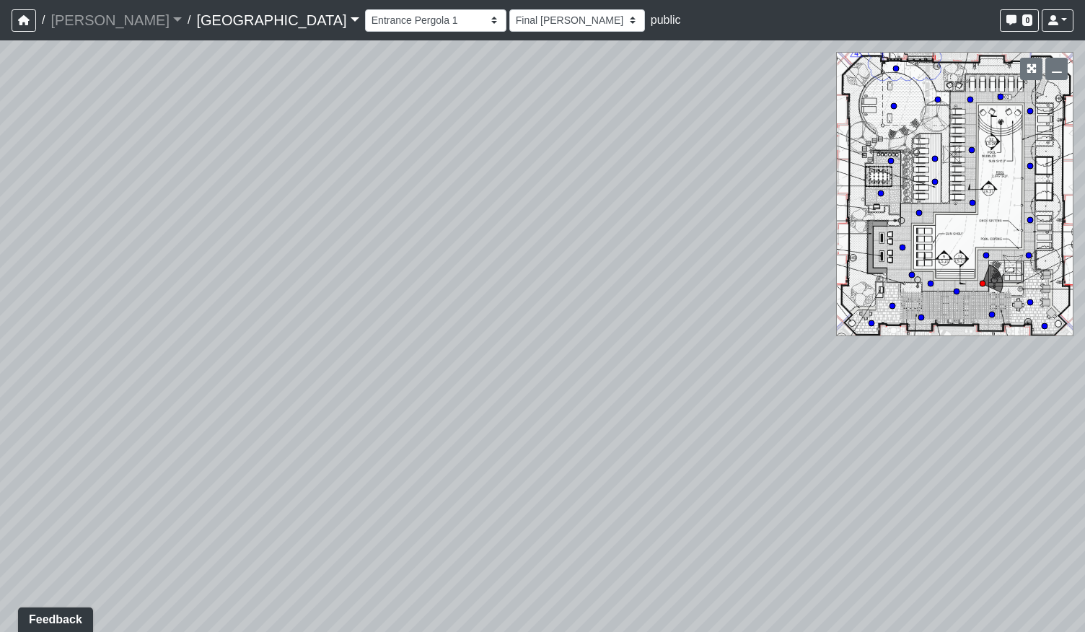
drag, startPoint x: 547, startPoint y: 299, endPoint x: 546, endPoint y: 356, distance: 56.3
click at [546, 356] on div "Loading... Pool Courtyard Entry 1 Loading... Main Lounge 2 Loading... Pool Cour…" at bounding box center [542, 336] width 1085 height 592
click at [1018, 367] on div "Loading... Pool Courtyard Entry 1 Loading... Main Lounge 2 Loading... Pool Cour…" at bounding box center [542, 336] width 1085 height 592
click at [893, 69] on circle at bounding box center [896, 69] width 6 height 6
select select "bp6eZf2t8AY9XxgWzxsDS7"
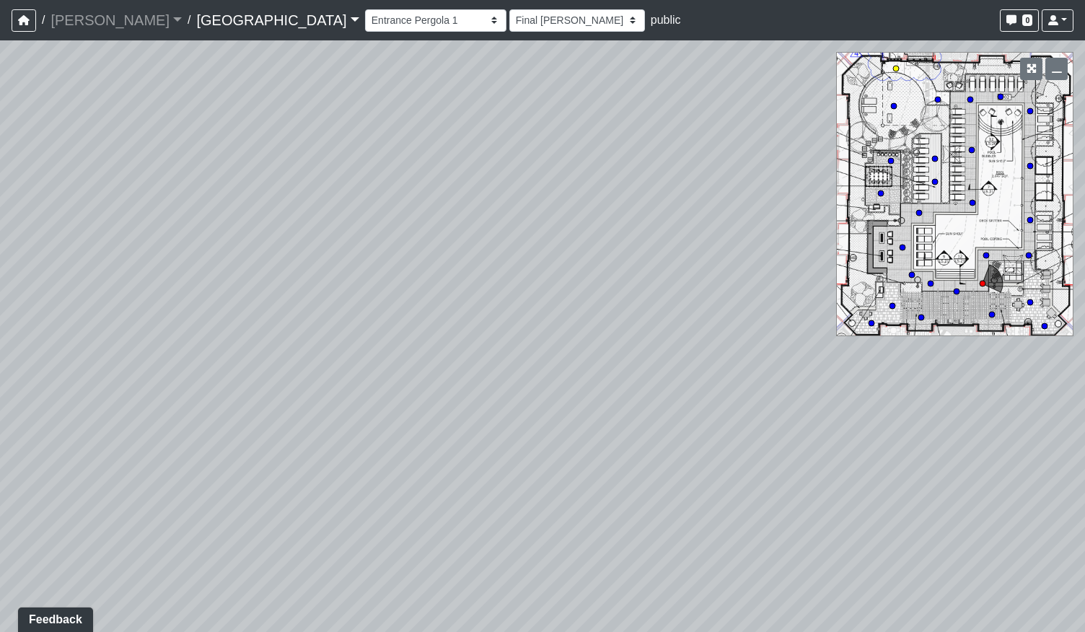
select select "h3ebyGk32eUmSzz99H473o"
drag, startPoint x: 629, startPoint y: 446, endPoint x: 522, endPoint y: 391, distance: 120.1
click at [522, 391] on div "Loading... Pool Courtyard Entry 1 Loading... Main Lounge 2 Loading... Pool Cour…" at bounding box center [542, 336] width 1085 height 592
drag, startPoint x: 504, startPoint y: 357, endPoint x: 612, endPoint y: 364, distance: 108.4
click at [619, 378] on div "Loading... Pool Courtyard Entry 1 Loading... Main Lounge 2 Loading... Pool Cour…" at bounding box center [542, 336] width 1085 height 592
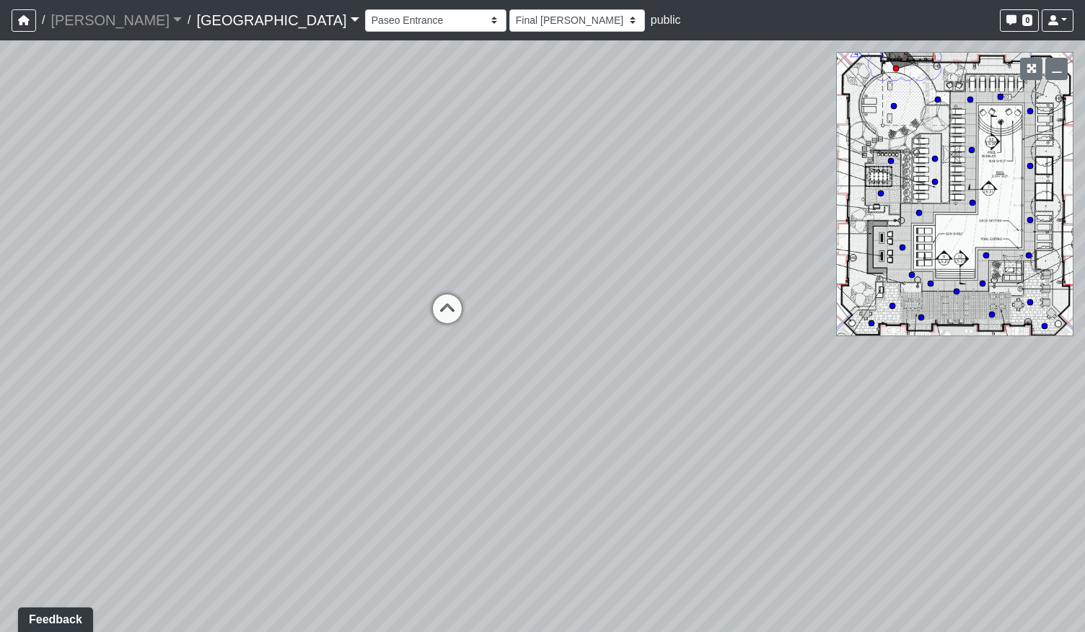
drag, startPoint x: 605, startPoint y: 381, endPoint x: 479, endPoint y: 376, distance: 126.4
click at [479, 376] on div "Loading... Pool Courtyard Entry 1 Loading... Main Lounge 2 Loading... Pool Cour…" at bounding box center [542, 336] width 1085 height 592
drag, startPoint x: 551, startPoint y: 320, endPoint x: 548, endPoint y: 234, distance: 86.7
click at [549, 236] on div "Loading... Pool Courtyard Entry 1 Loading... Main Lounge 2 Loading... Pool Cour…" at bounding box center [542, 336] width 1085 height 592
drag, startPoint x: 580, startPoint y: 351, endPoint x: 491, endPoint y: 337, distance: 89.2
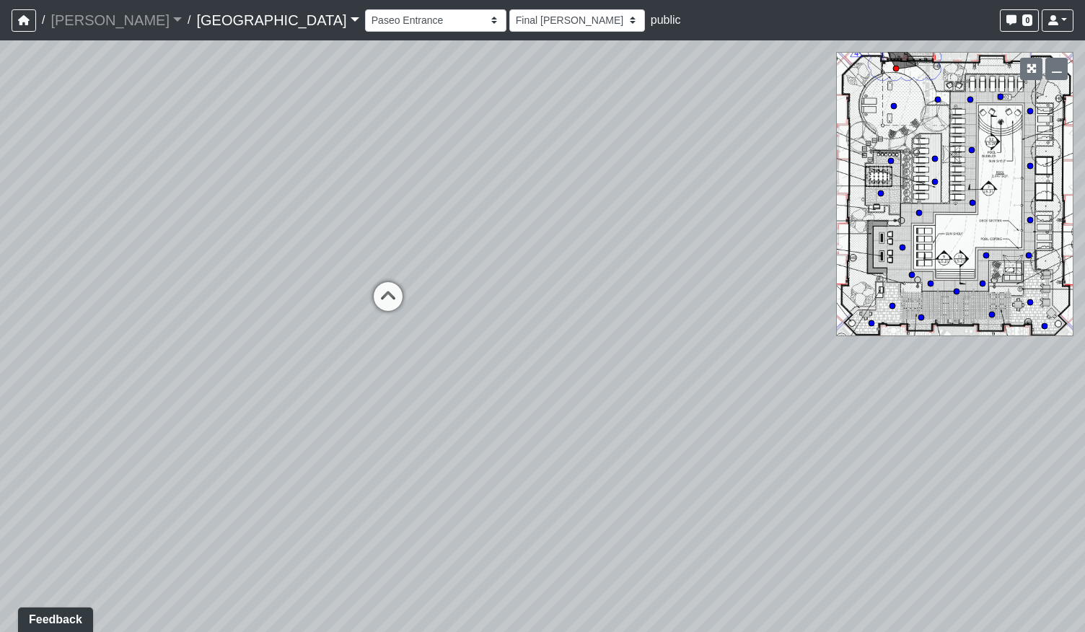
click at [491, 337] on div "Loading... Pool Courtyard Entry 1 Loading... Main Lounge 2 Loading... Pool Cour…" at bounding box center [542, 336] width 1085 height 592
click at [394, 287] on icon at bounding box center [388, 303] width 43 height 43
select select "sEwiTxnSdALfGjNGTJr68G"
select select "h3ebyGk32eUmSzz99H473o"
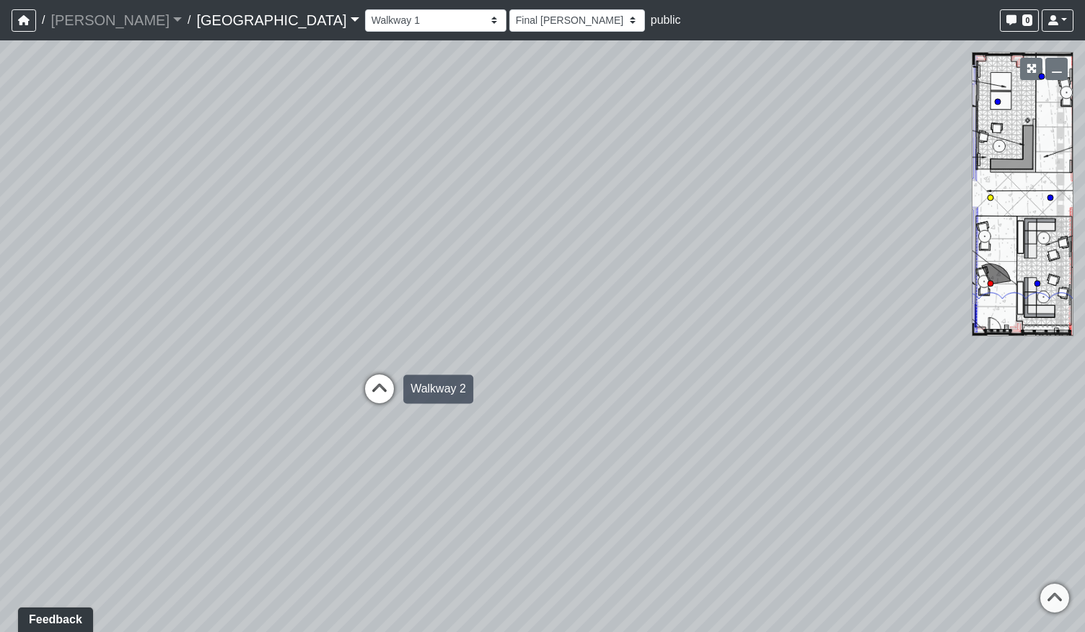
click at [393, 377] on icon at bounding box center [379, 396] width 43 height 43
select select "qCH7GBaZ2LsR8MqAxWUC8e"
select select "h3ebyGk32eUmSzz99H473o"
drag, startPoint x: 650, startPoint y: 363, endPoint x: 261, endPoint y: 366, distance: 388.3
click at [261, 366] on div "Loading... Pool Courtyard Entry 1 Loading... Main Lounge 2 Loading... Pool Cour…" at bounding box center [542, 336] width 1085 height 592
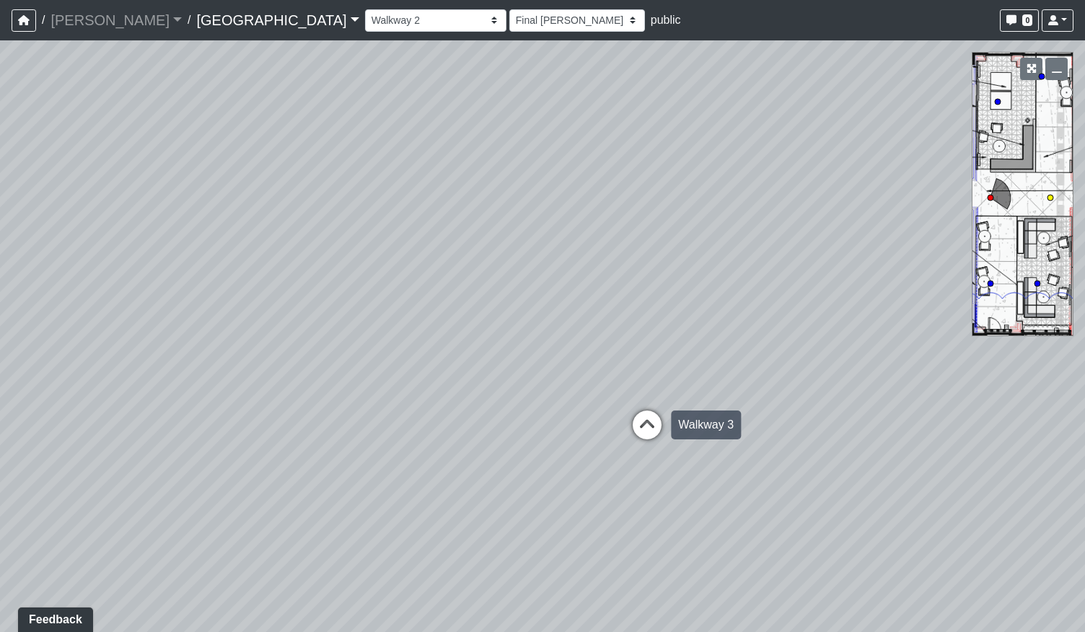
click at [650, 428] on icon at bounding box center [647, 432] width 43 height 43
select select "fouQaAmTNYQfM5euUrkyLi"
select select "h3ebyGk32eUmSzz99H473o"
drag, startPoint x: 318, startPoint y: 399, endPoint x: 790, endPoint y: 384, distance: 471.5
click at [790, 384] on div "Loading... Pool Courtyard Entry 1 Loading... Main Lounge 2 Loading... Pool Cour…" at bounding box center [542, 336] width 1085 height 592
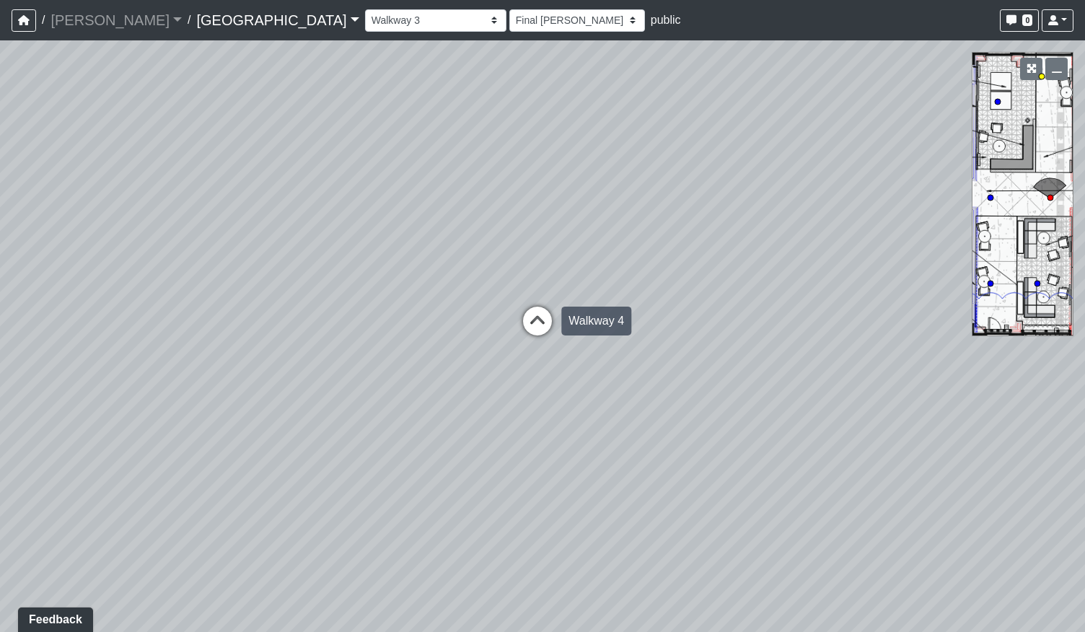
click at [535, 321] on icon at bounding box center [537, 328] width 43 height 43
select select "5twcqx3V9eezx34MYuTuHT"
select select "h3ebyGk32eUmSzz99H473o"
click at [616, 376] on icon at bounding box center [621, 385] width 43 height 43
select select "bV6mw7sk2yau5djgeHJiat"
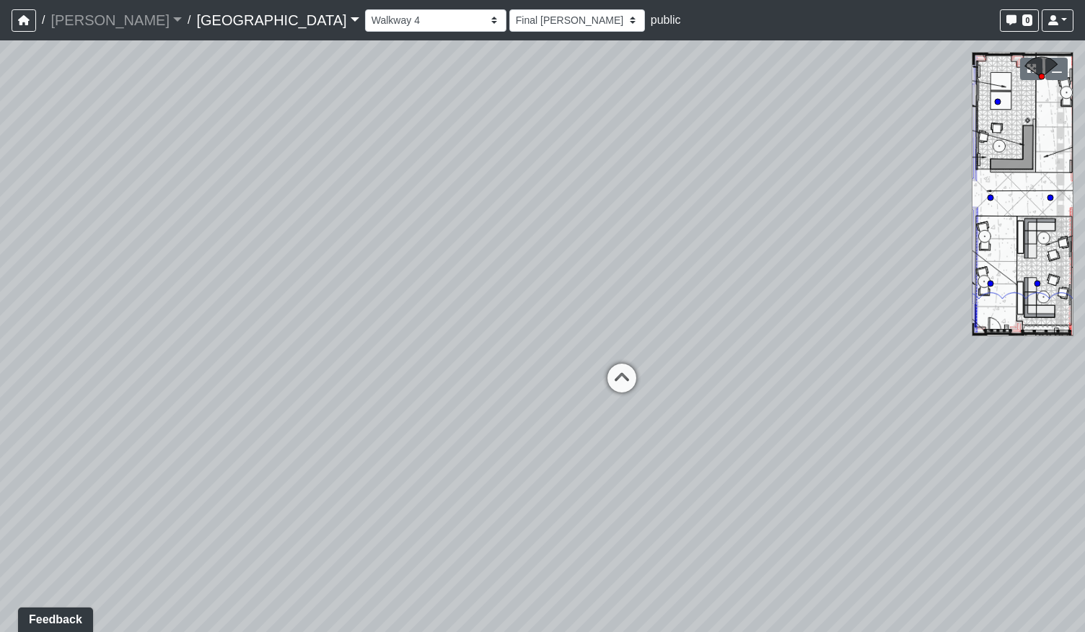
select select "h3ebyGk32eUmSzz99H473o"
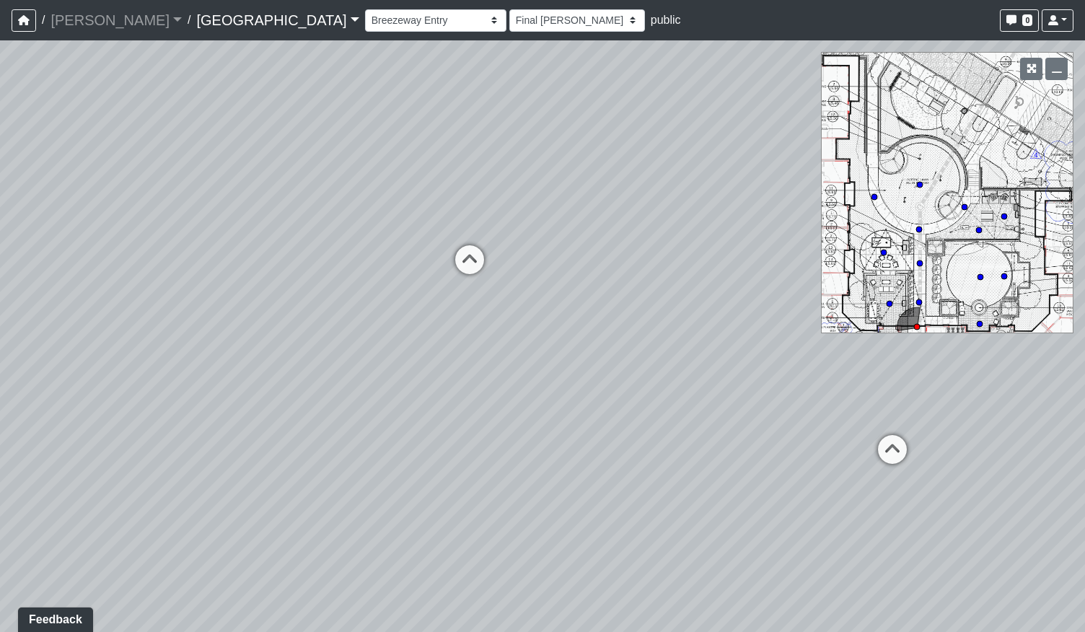
drag, startPoint x: 350, startPoint y: 349, endPoint x: 747, endPoint y: 361, distance: 397.1
click at [740, 363] on div "Loading... Pool Courtyard Entry 1 Loading... Main Lounge 2 Loading... Pool Cour…" at bounding box center [542, 336] width 1085 height 592
drag, startPoint x: 393, startPoint y: 344, endPoint x: 748, endPoint y: 364, distance: 355.6
click at [748, 364] on div "Loading... Pool Courtyard Entry 1 Loading... Main Lounge 2 Loading... Pool Cour…" at bounding box center [542, 336] width 1085 height 592
drag, startPoint x: 758, startPoint y: 358, endPoint x: 719, endPoint y: 346, distance: 40.9
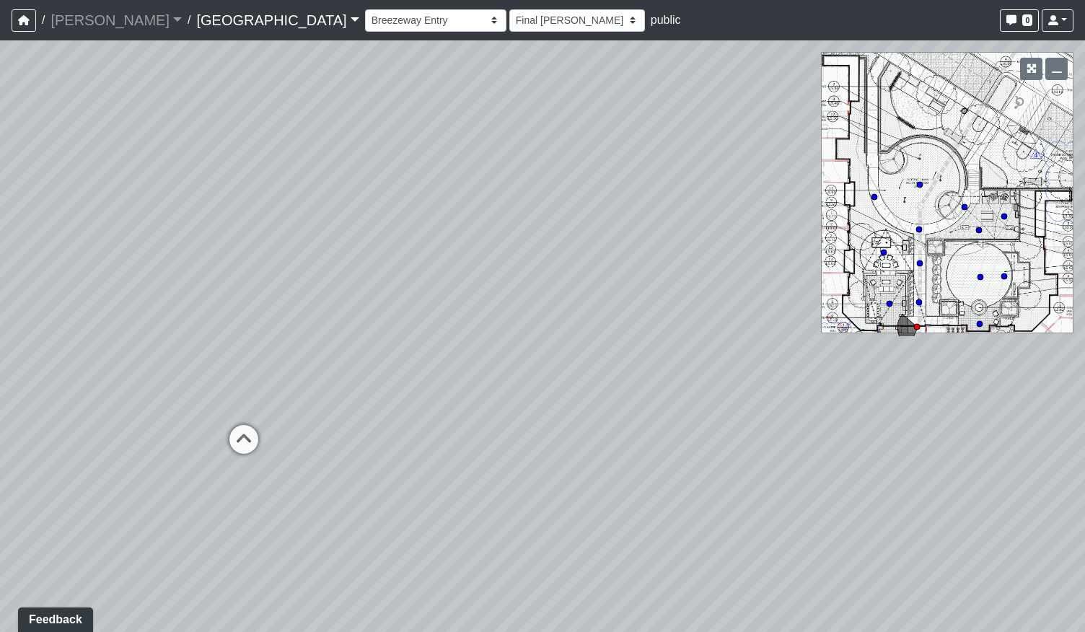
click at [719, 346] on div "Loading... Pool Courtyard Entry 1 Loading... Main Lounge 2 Loading... Pool Cour…" at bounding box center [542, 336] width 1085 height 592
drag, startPoint x: 560, startPoint y: 382, endPoint x: 358, endPoint y: 412, distance: 204.2
click at [358, 412] on div "Loading... Pool Courtyard Entry 1 Loading... Main Lounge 2 Loading... Pool Cour…" at bounding box center [542, 336] width 1085 height 592
drag, startPoint x: 626, startPoint y: 252, endPoint x: 489, endPoint y: 262, distance: 138.2
click at [489, 262] on div "Loading... Pool Courtyard Entry 1 Loading... Main Lounge 2 Loading... Pool Cour…" at bounding box center [542, 336] width 1085 height 592
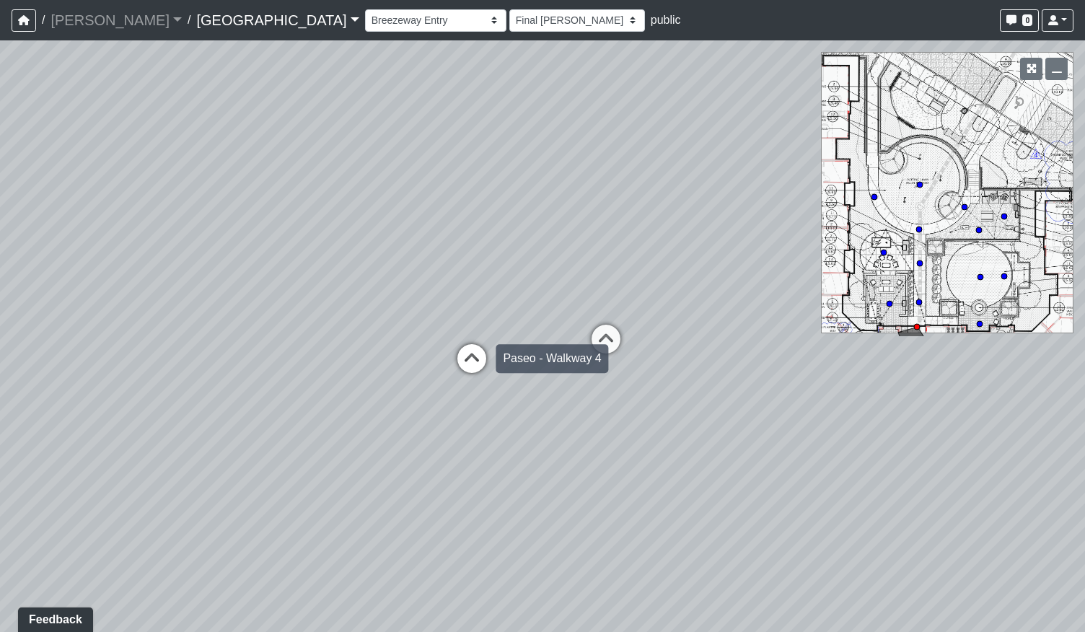
click at [480, 347] on icon at bounding box center [471, 365] width 43 height 43
select select "5twcqx3V9eezx34MYuTuHT"
select select "h3ebyGk32eUmSzz99H473o"
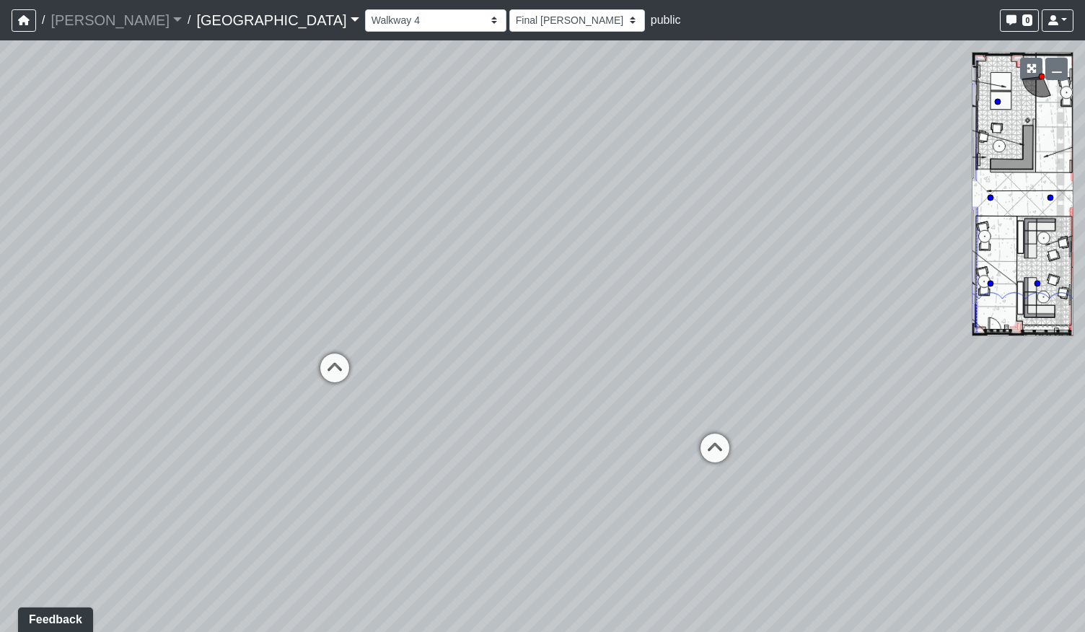
drag, startPoint x: 605, startPoint y: 292, endPoint x: 501, endPoint y: 353, distance: 120.3
click at [588, 358] on div "Loading... Pool Courtyard Entry 1 Loading... Main Lounge 2 Loading... Pool Cour…" at bounding box center [542, 336] width 1085 height 592
drag, startPoint x: 750, startPoint y: 347, endPoint x: 349, endPoint y: 357, distance: 401.4
click at [349, 359] on div "Loading... Pool Courtyard Entry 1 Loading... Main Lounge 2 Loading... Pool Cour…" at bounding box center [542, 336] width 1085 height 592
drag, startPoint x: 660, startPoint y: 429, endPoint x: 354, endPoint y: 409, distance: 307.4
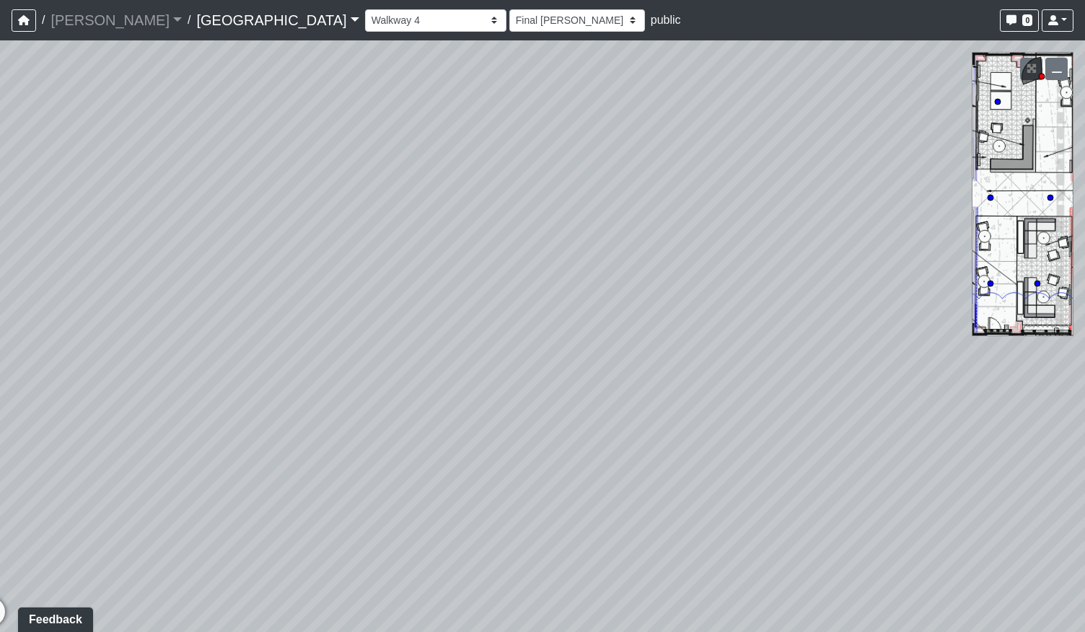
click at [354, 409] on div "Loading... Pool Courtyard Entry 1 Loading... Main Lounge 2 Loading... Pool Cour…" at bounding box center [542, 336] width 1085 height 592
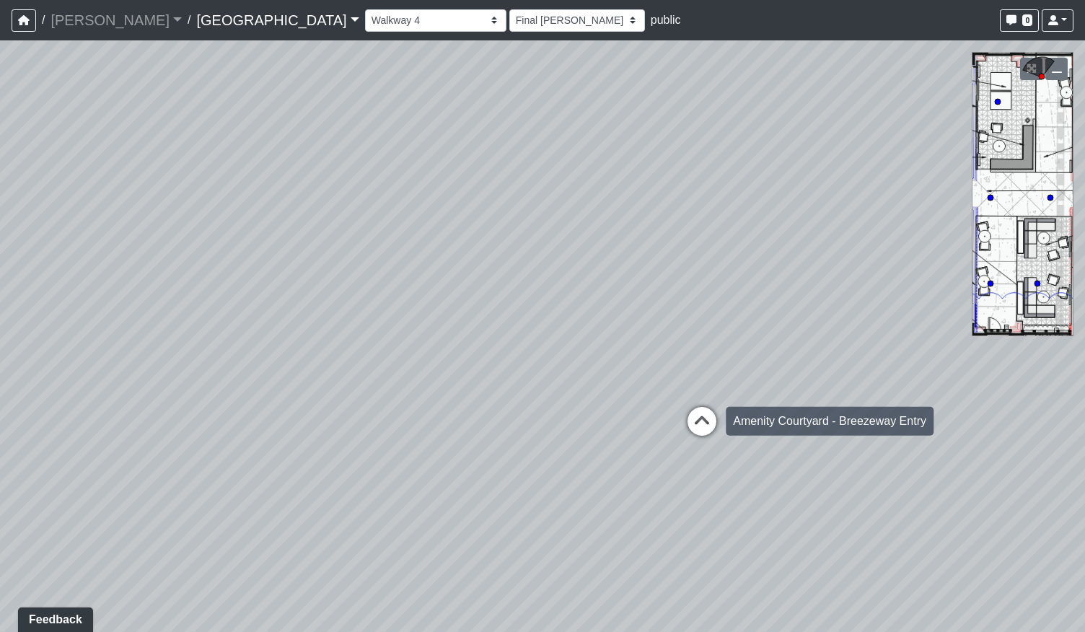
click at [710, 422] on icon at bounding box center [702, 428] width 43 height 43
select select "bV6mw7sk2yau5djgeHJiat"
select select "h3ebyGk32eUmSzz99H473o"
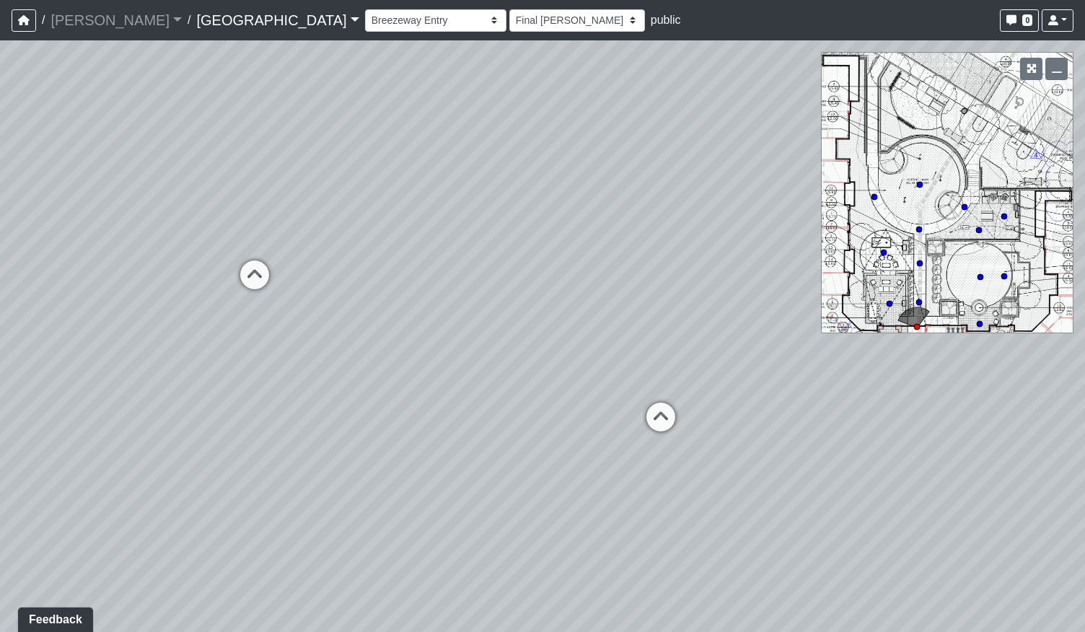
drag, startPoint x: 279, startPoint y: 382, endPoint x: 718, endPoint y: 386, distance: 439.5
click at [691, 385] on div "Loading... Pool Courtyard Entry 1 Loading... Main Lounge 2 Loading... Pool Cour…" at bounding box center [542, 336] width 1085 height 592
drag, startPoint x: 322, startPoint y: 373, endPoint x: 585, endPoint y: 372, distance: 263.4
click at [585, 372] on div "Loading... Pool Courtyard Entry 1 Loading... Main Lounge 2 Loading... Pool Cour…" at bounding box center [542, 336] width 1085 height 592
click at [196, 25] on link "[GEOGRAPHIC_DATA]" at bounding box center [277, 20] width 162 height 29
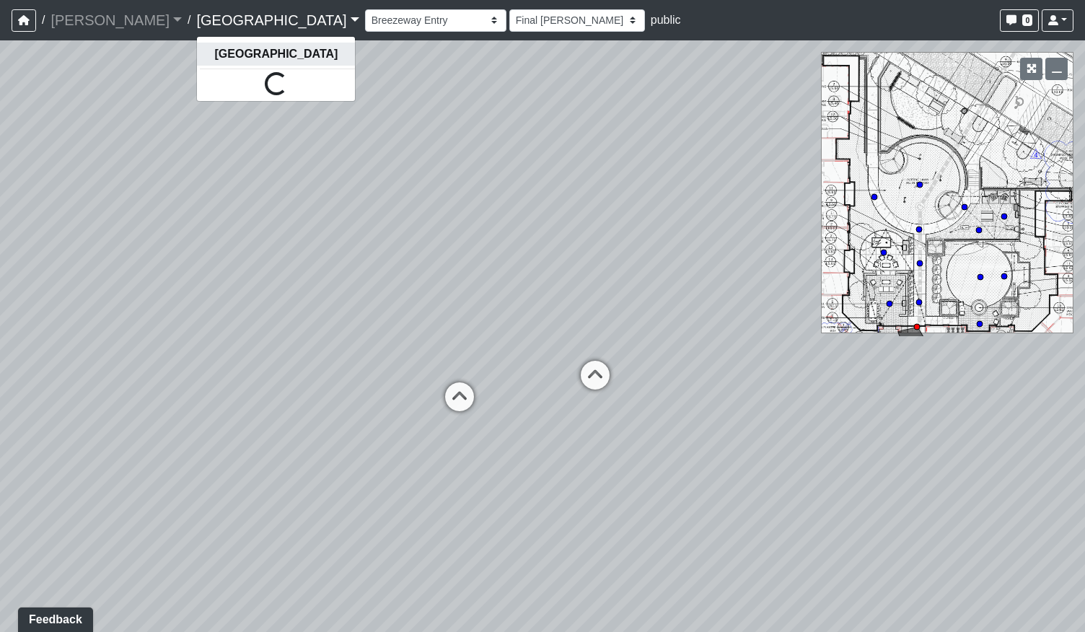
click at [214, 60] on strong "[GEOGRAPHIC_DATA]" at bounding box center [275, 54] width 123 height 12
